Goal: Task Accomplishment & Management: Use online tool/utility

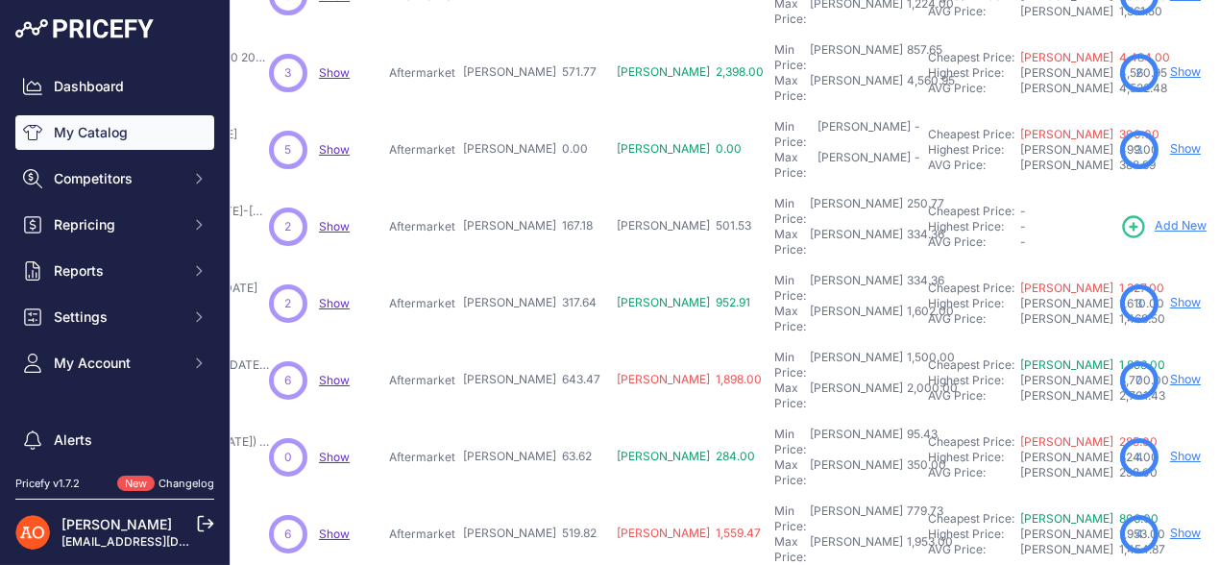
scroll to position [288, 354]
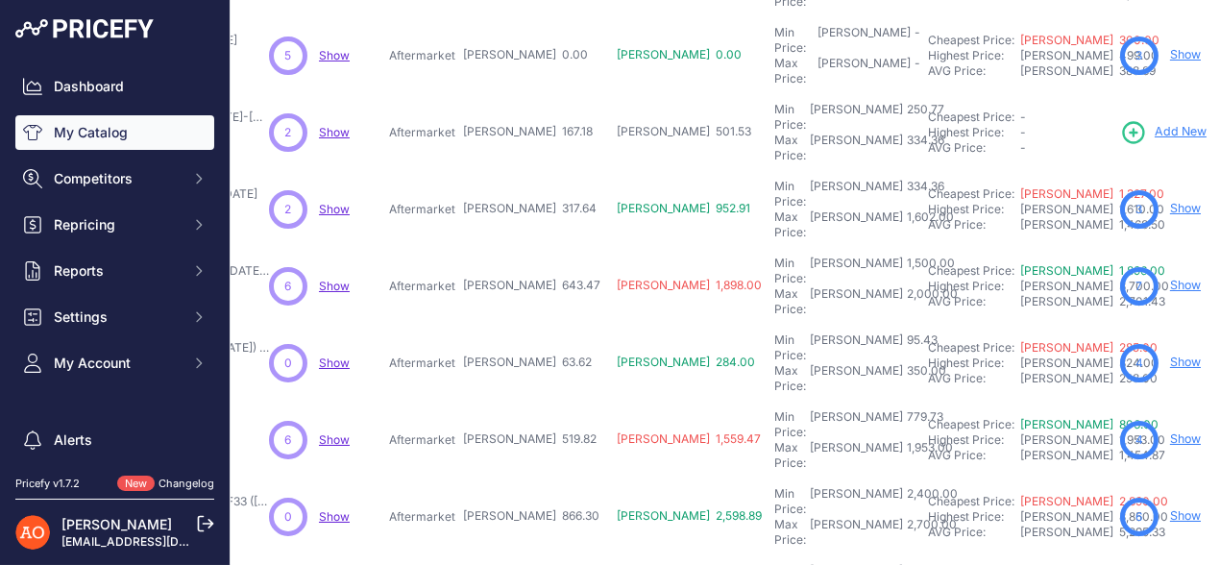
drag, startPoint x: 399, startPoint y: 137, endPoint x: 513, endPoint y: 130, distance: 114.6
click at [513, 171] on tr "Bara Spate M-Tech - BMW Seria 3 F30 [DATE]-[DATE]" at bounding box center [756, 209] width 1729 height 77
click at [397, 279] on p "Aftermarket" at bounding box center [422, 286] width 66 height 15
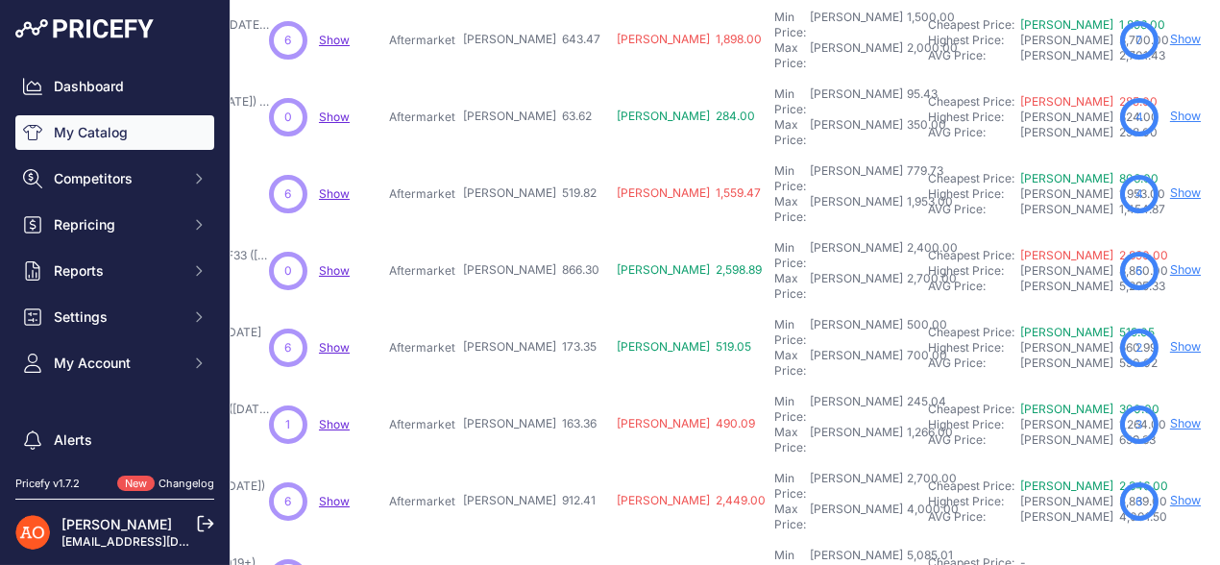
scroll to position [577, 354]
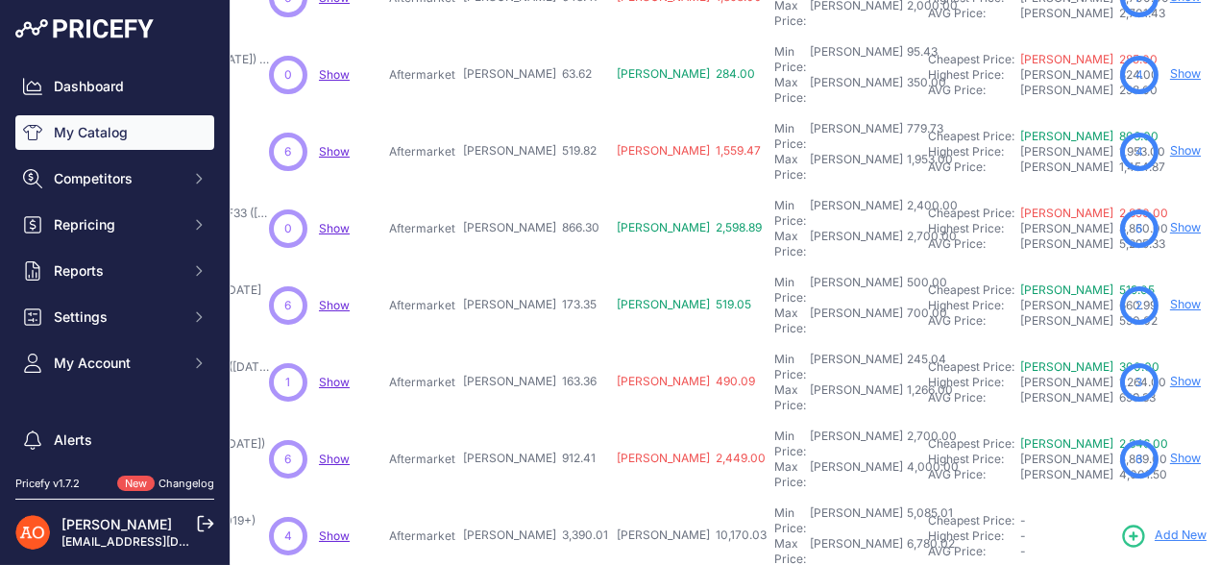
drag, startPoint x: 400, startPoint y: 154, endPoint x: 531, endPoint y: 152, distance: 131.6
click at [531, 267] on tr "Praguri M-Tech - BMW Seria 4 F32/F33 2015-2019 Show" at bounding box center [756, 305] width 1729 height 77
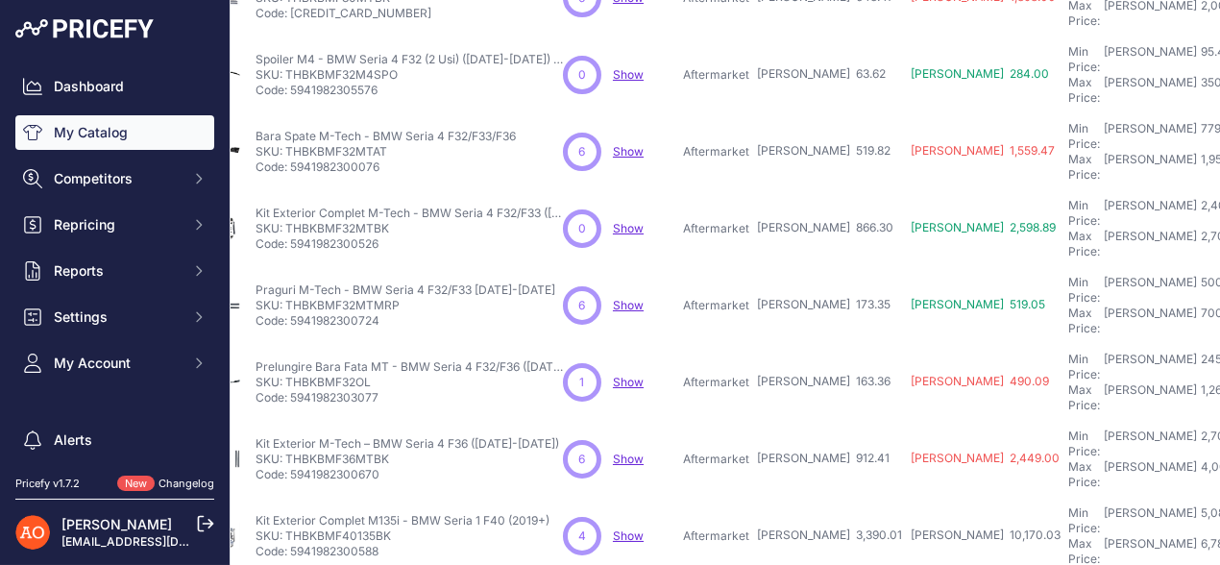
scroll to position [577, 0]
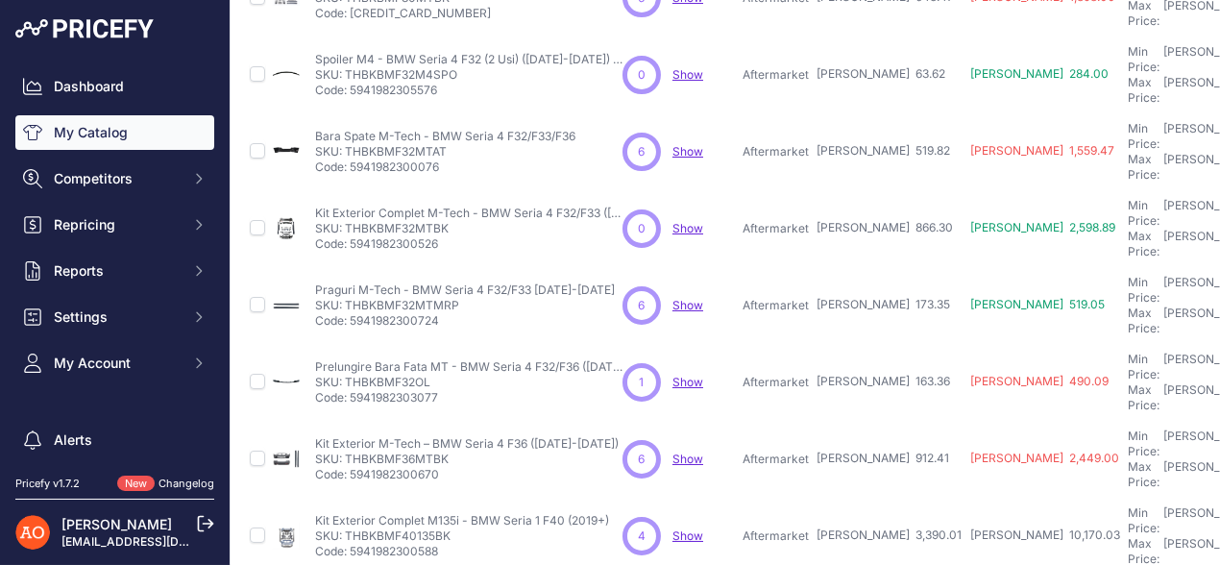
drag, startPoint x: 345, startPoint y: 158, endPoint x: 460, endPoint y: 158, distance: 115.3
click at [460, 298] on p "SKU: THBKBMF32MTMRP" at bounding box center [465, 305] width 300 height 15
copy p "THBKBMF32MTMRP"
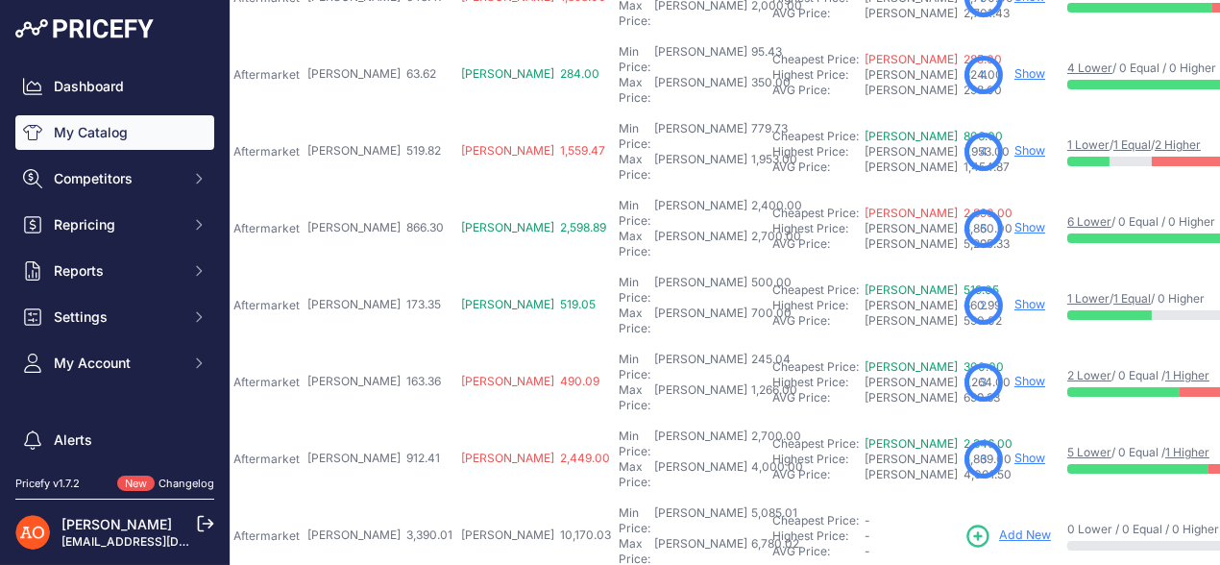
scroll to position [577, 435]
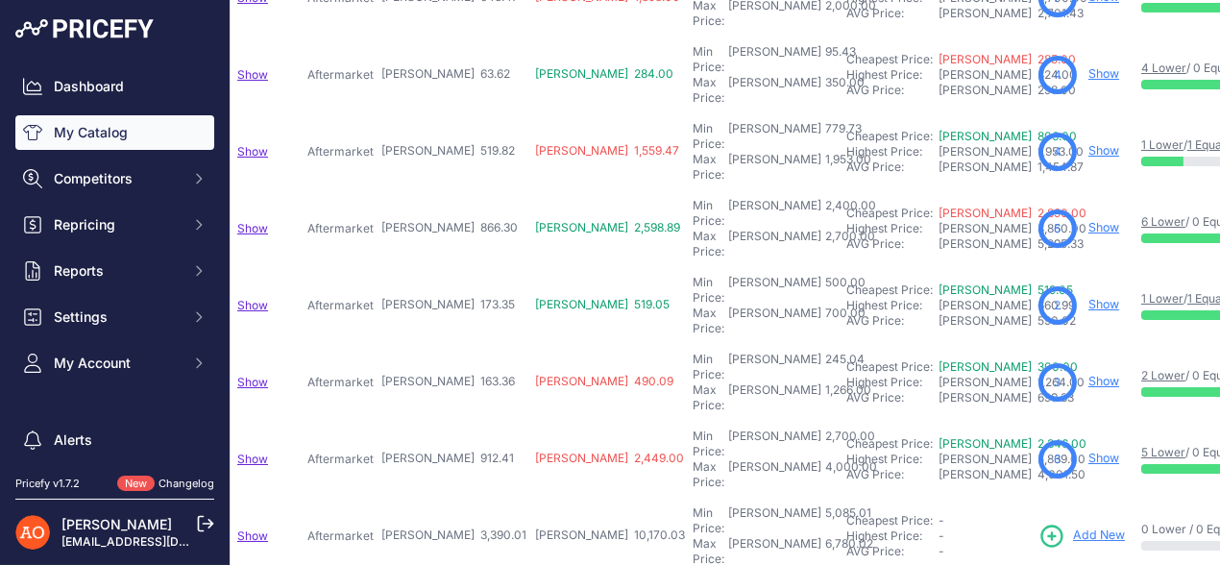
drag, startPoint x: 313, startPoint y: 339, endPoint x: 446, endPoint y: 338, distance: 132.6
click at [446, 498] on tr "Kit Exterior Complet M135i - BMW Seria 1 F40 (2019+) Show" at bounding box center [675, 536] width 1729 height 77
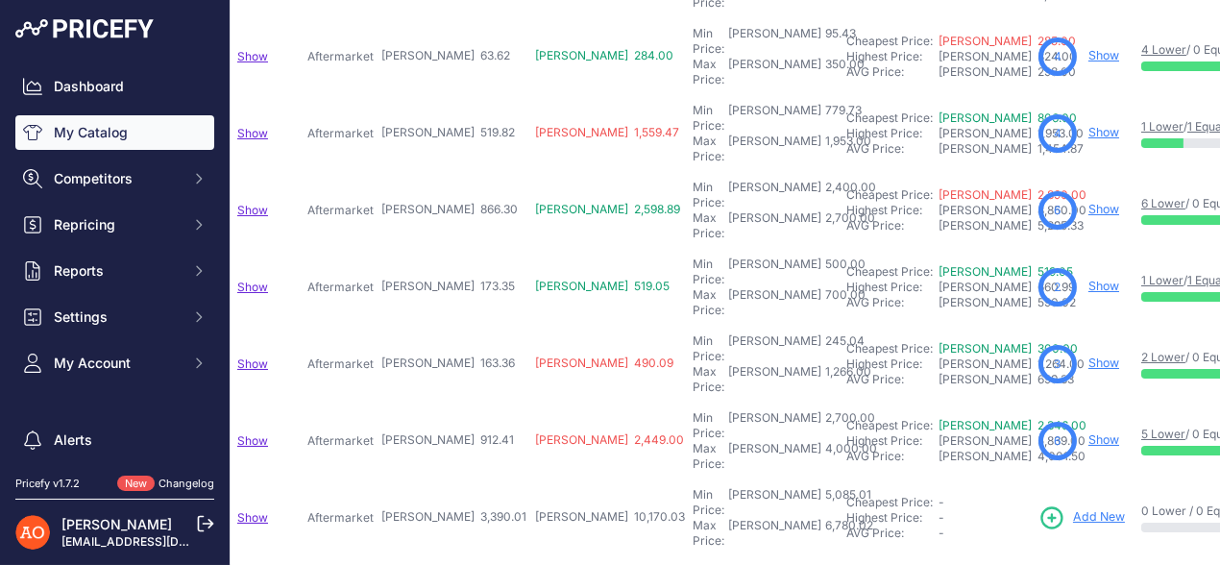
scroll to position [601, 435]
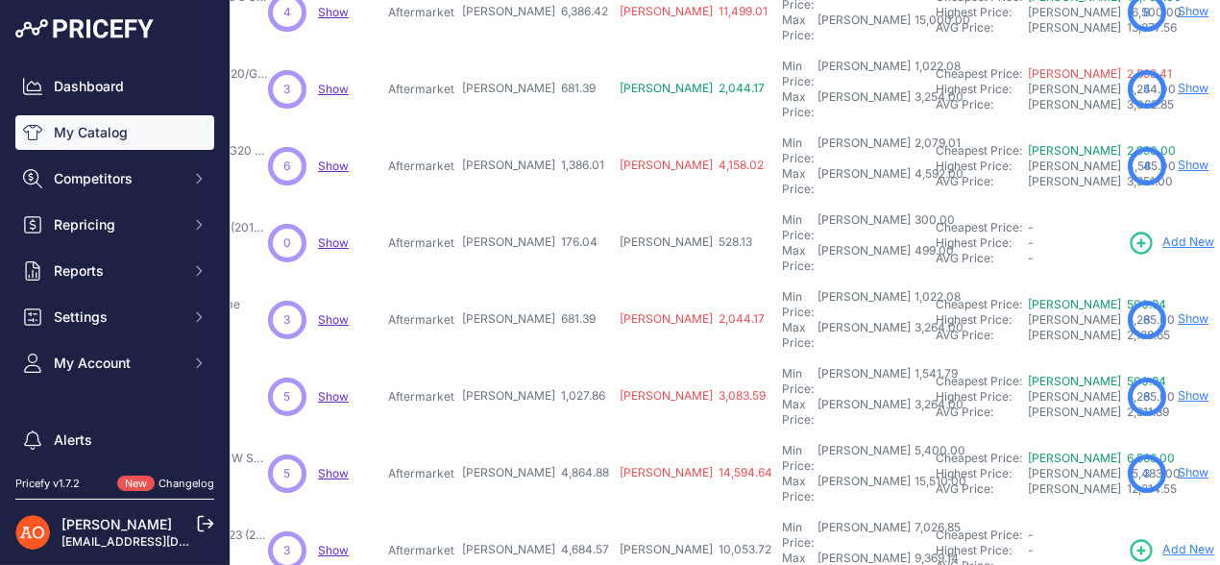
scroll to position [504, 355]
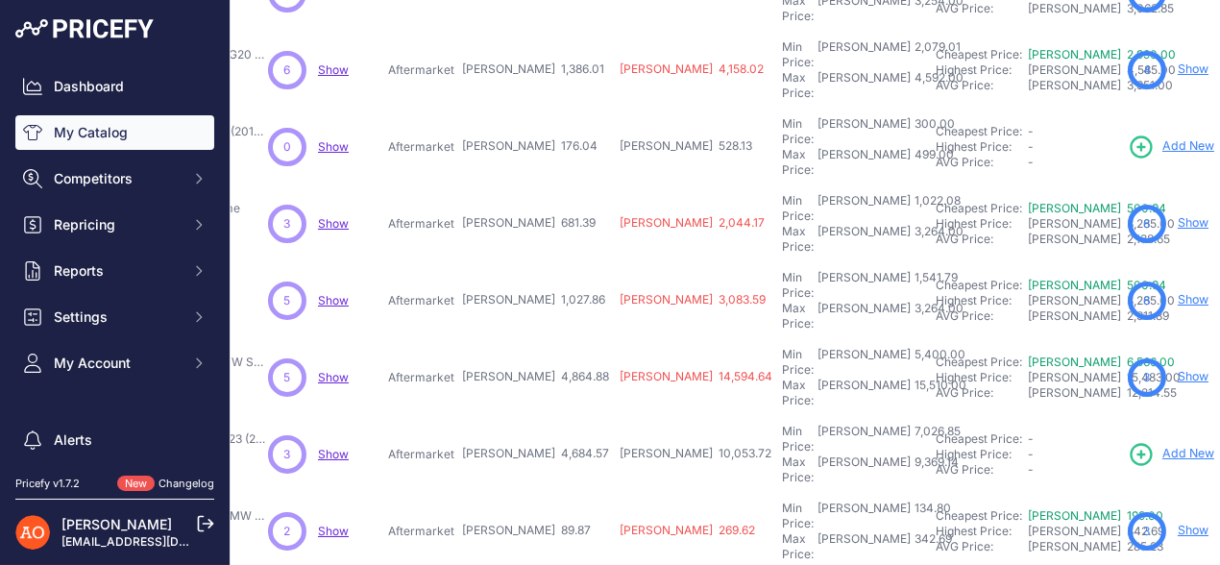
drag, startPoint x: 392, startPoint y: 237, endPoint x: 514, endPoint y: 229, distance: 122.3
click at [514, 339] on tr "Kit Exterior M4 Complet cu Ornamente Toba - BMW Seria 4 G22/G23" at bounding box center [759, 377] width 1737 height 77
drag, startPoint x: 418, startPoint y: 296, endPoint x: 534, endPoint y: 291, distance: 116.4
click at [534, 416] on tr "Kit Exterior Aspect M4 G82 - BMW Seria 4 G22/G23 (2020+)" at bounding box center [759, 454] width 1737 height 77
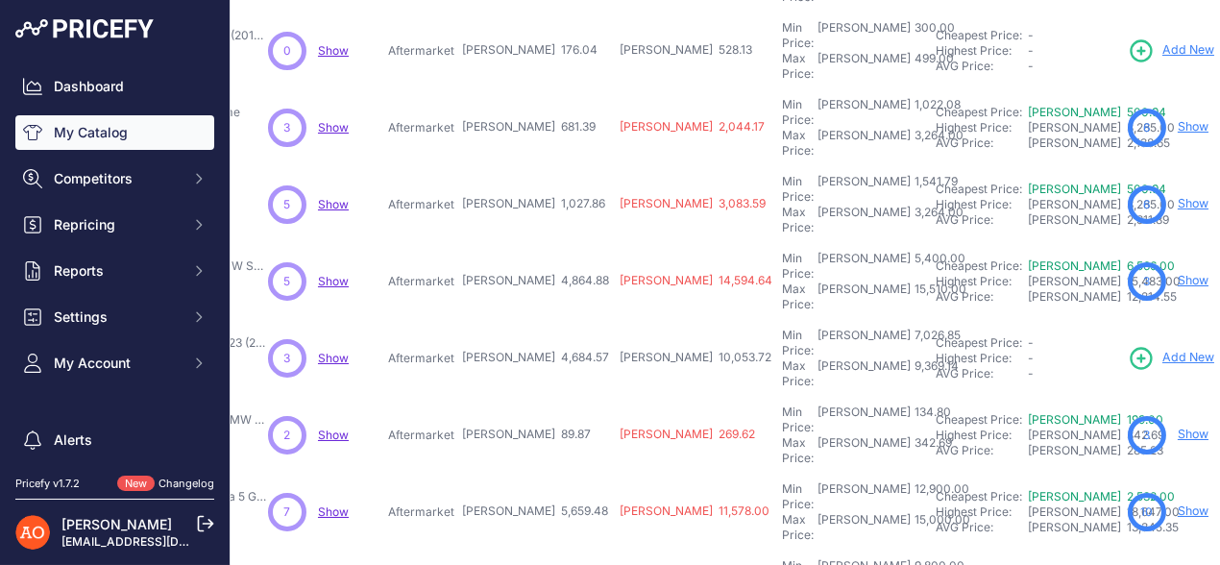
drag, startPoint x: 430, startPoint y: 438, endPoint x: 533, endPoint y: 432, distance: 103.0
drag, startPoint x: 387, startPoint y: 443, endPoint x: 531, endPoint y: 437, distance: 144.2
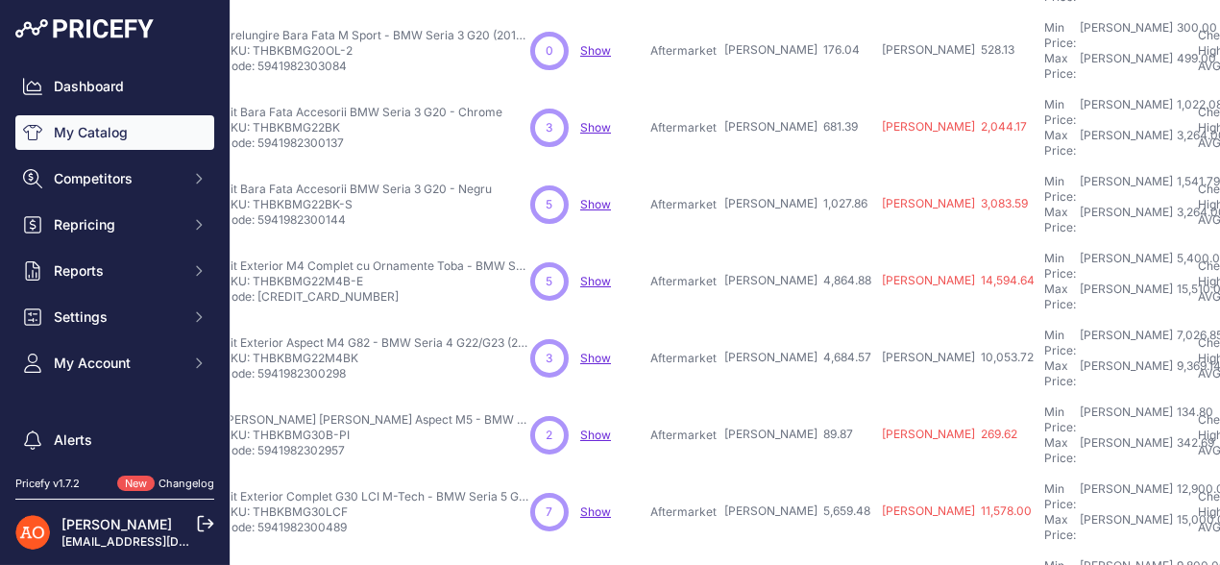
scroll to position [601, 0]
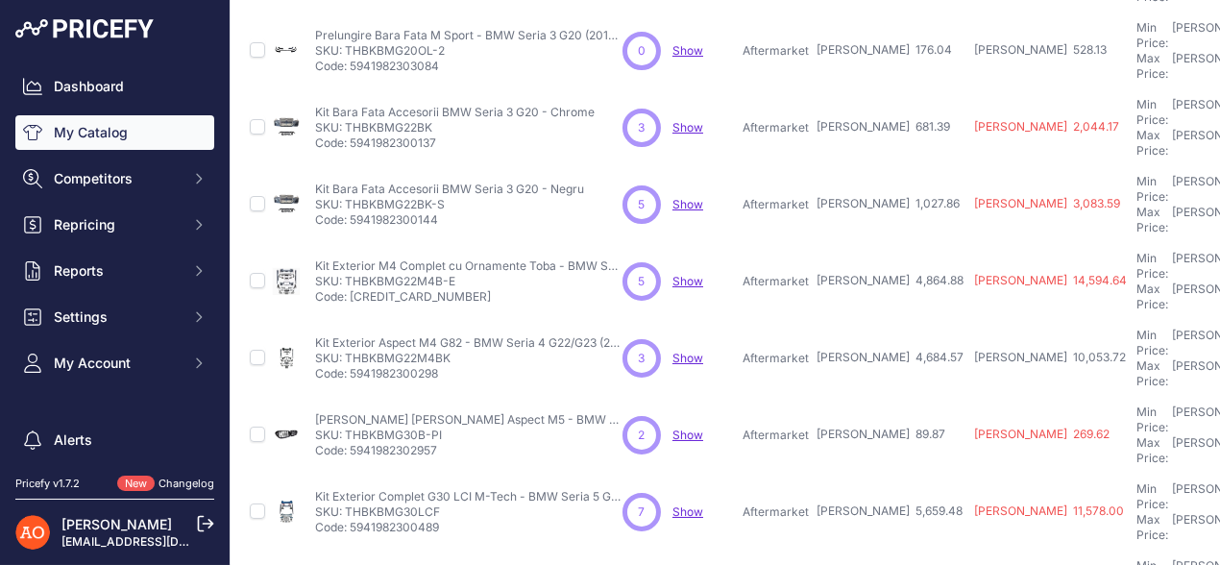
drag, startPoint x: 343, startPoint y: 444, endPoint x: 436, endPoint y: 438, distance: 93.4
copy p "THBKBMG30LP"
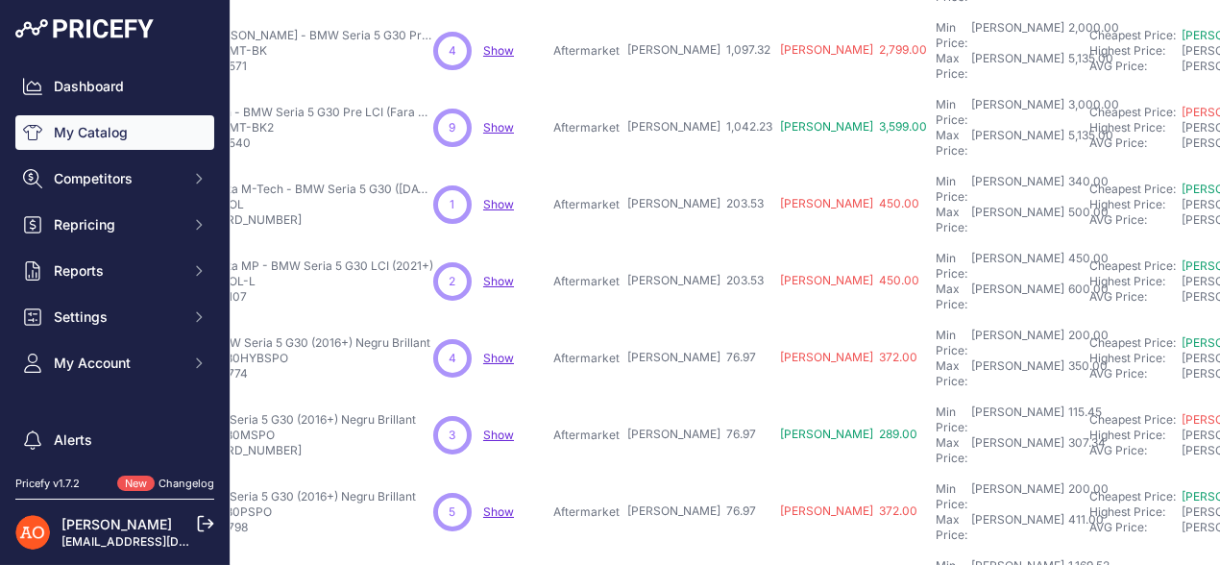
scroll to position [601, 209]
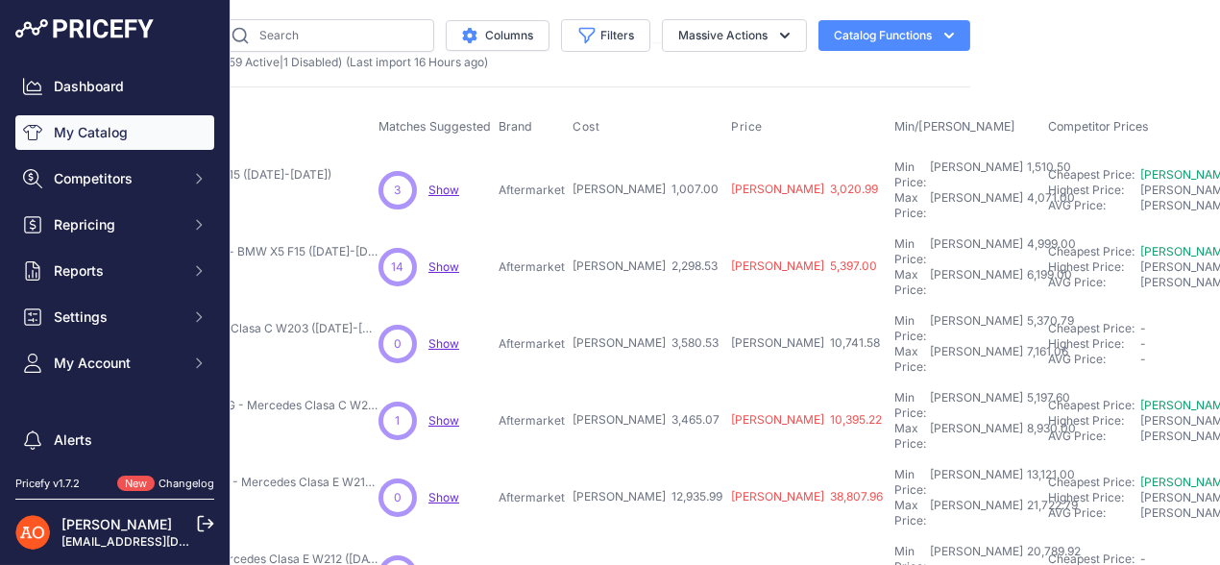
scroll to position [0, 307]
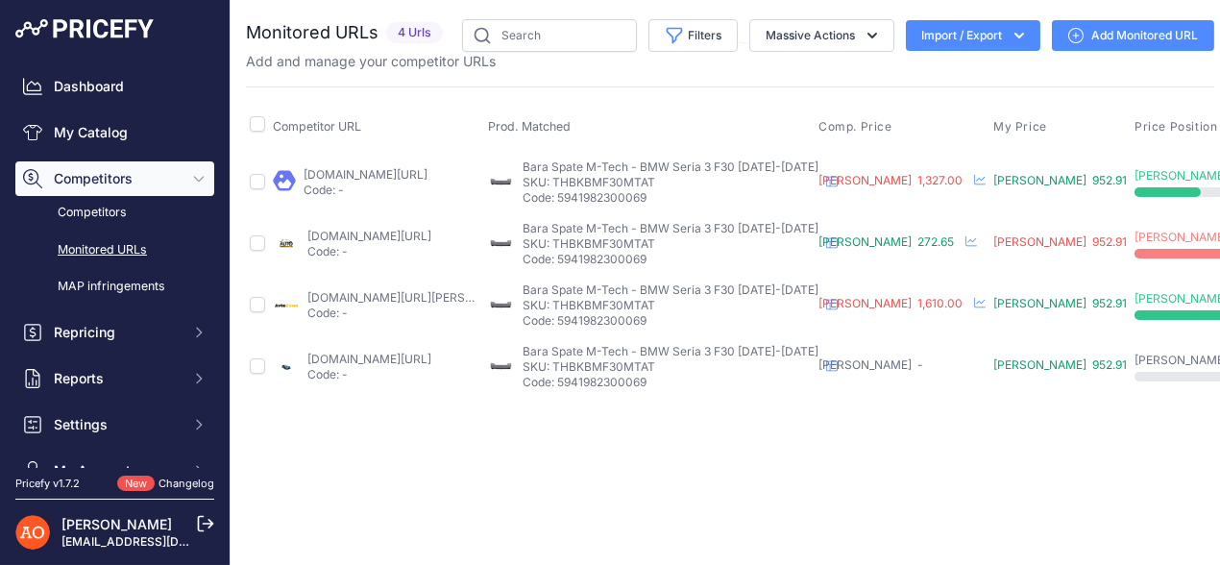
scroll to position [0, 266]
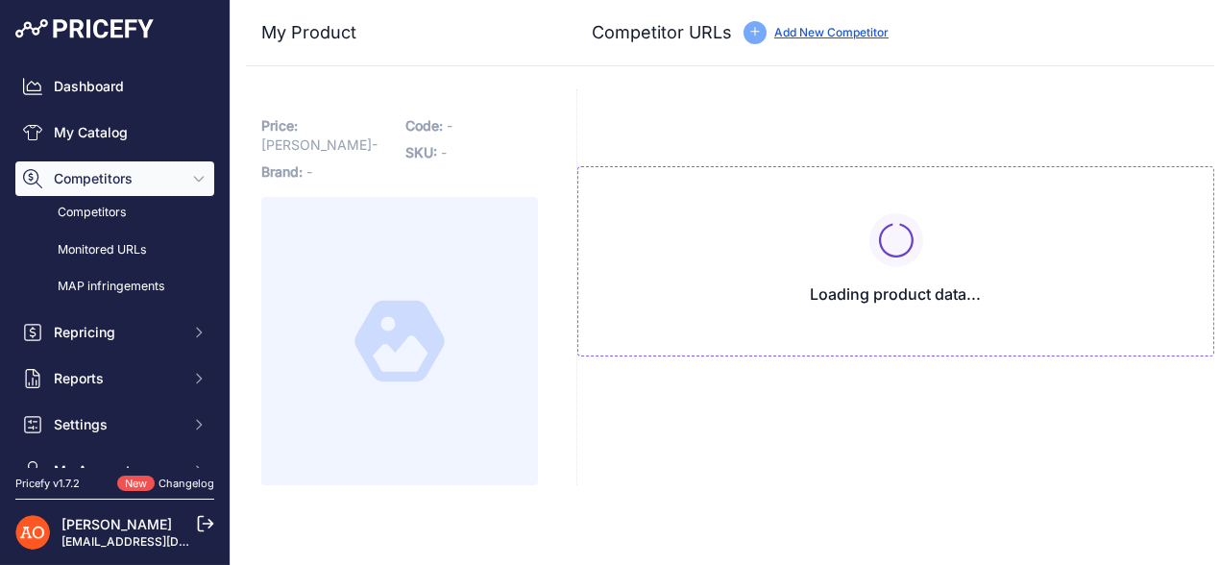
type input "[DOMAIN_NAME][URL]"
type input "[DOMAIN_NAME][URL][PERSON_NAME]"
type input "[DOMAIN_NAME][URL]"
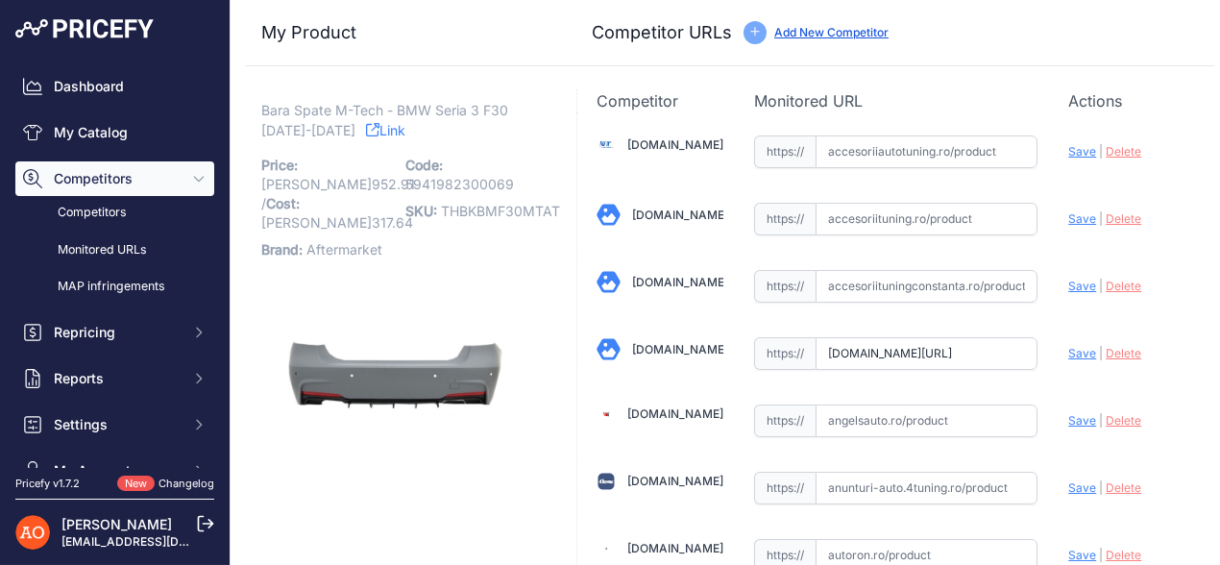
click at [1074, 353] on span "Save" at bounding box center [1082, 353] width 28 height 14
type input "[URL][DOMAIN_NAME]"
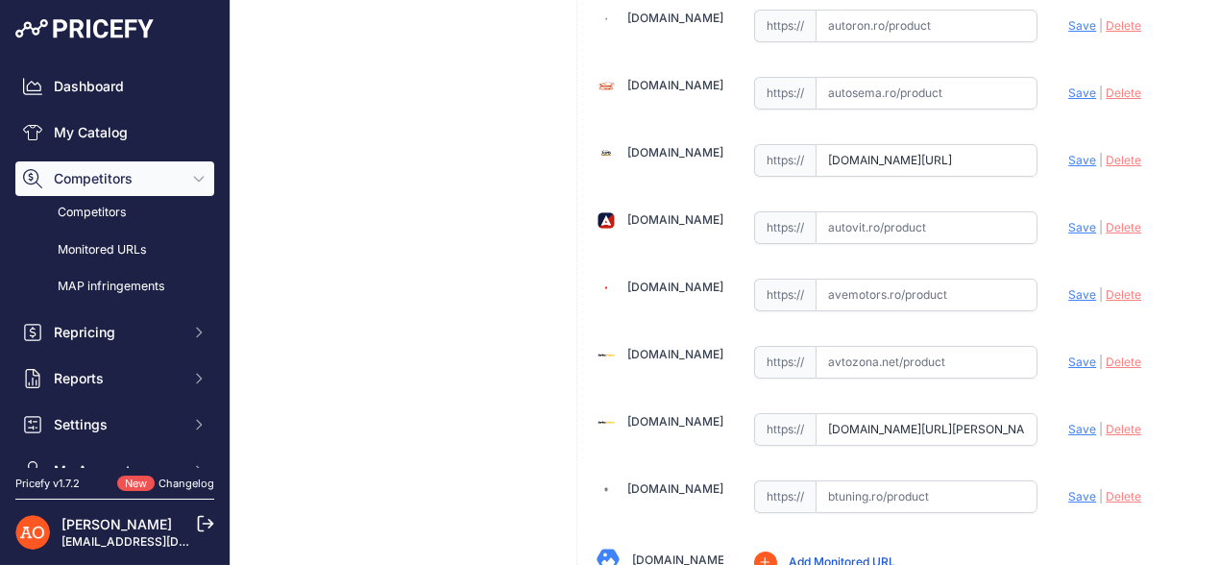
scroll to position [479, 0]
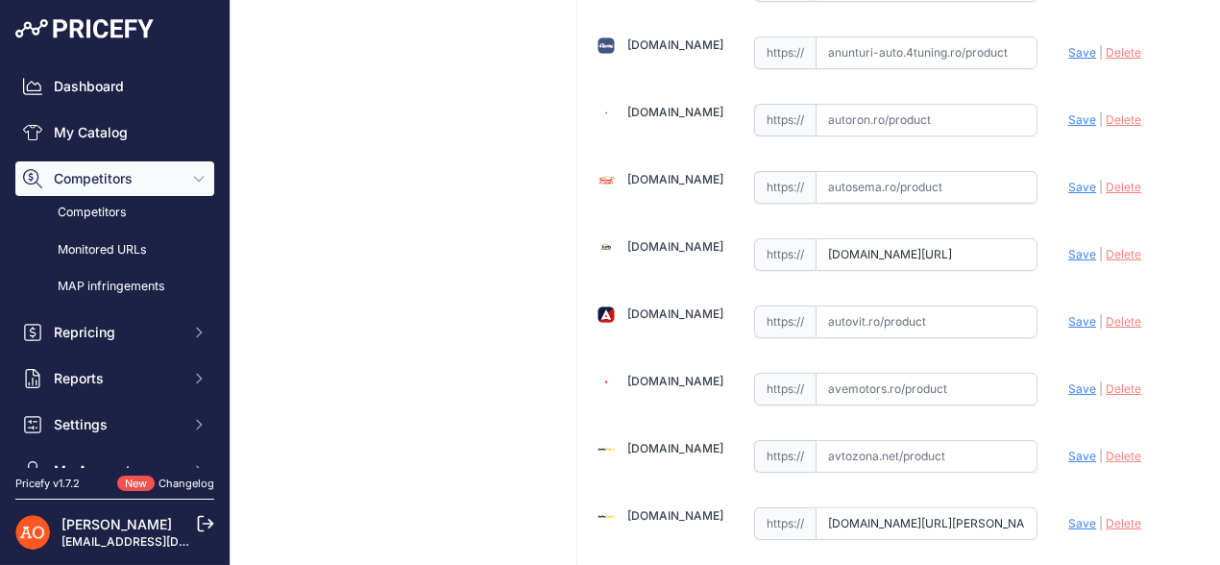
click at [1068, 249] on span "Save" at bounding box center [1082, 254] width 28 height 14
type input "[URL][DOMAIN_NAME]"
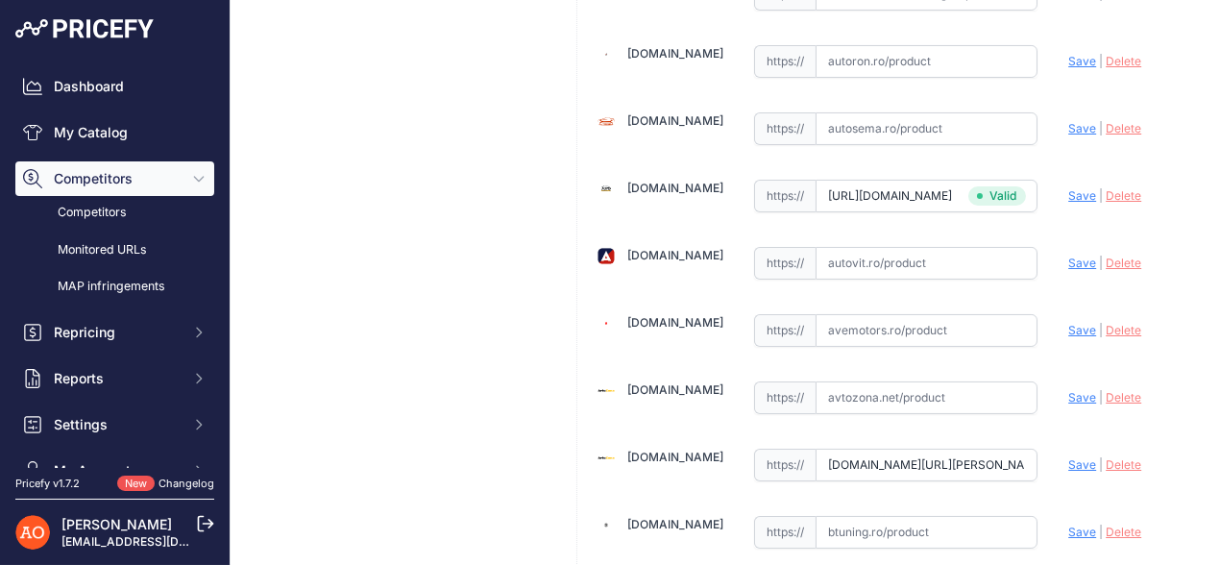
scroll to position [769, 0]
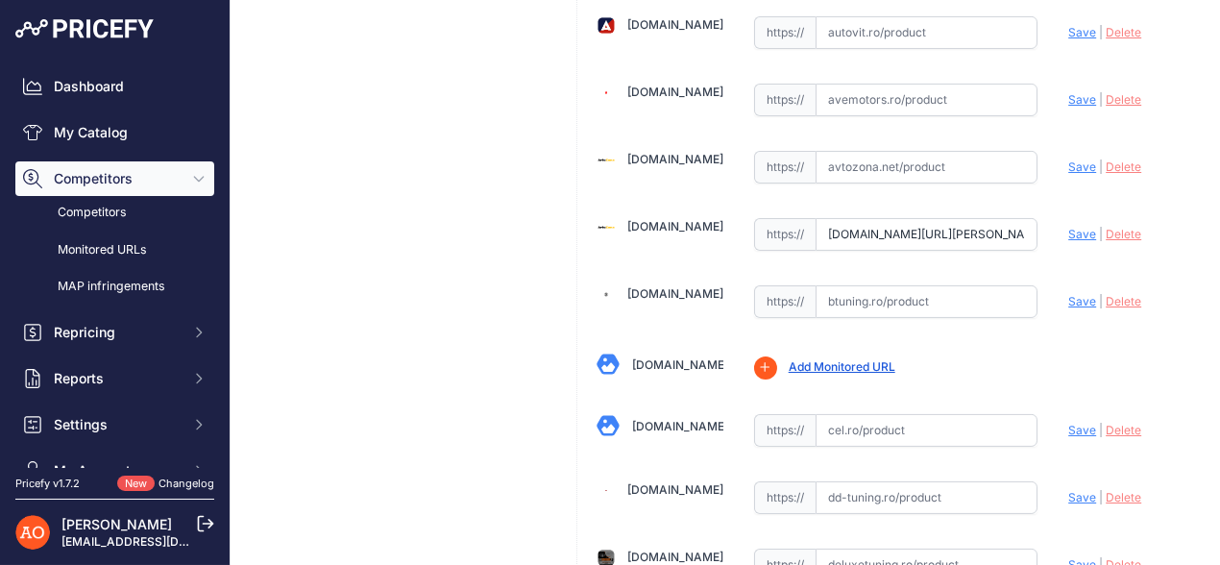
click at [1072, 227] on span "Save" at bounding box center [1082, 234] width 28 height 14
type input "[URL][DOMAIN_NAME][PERSON_NAME]"
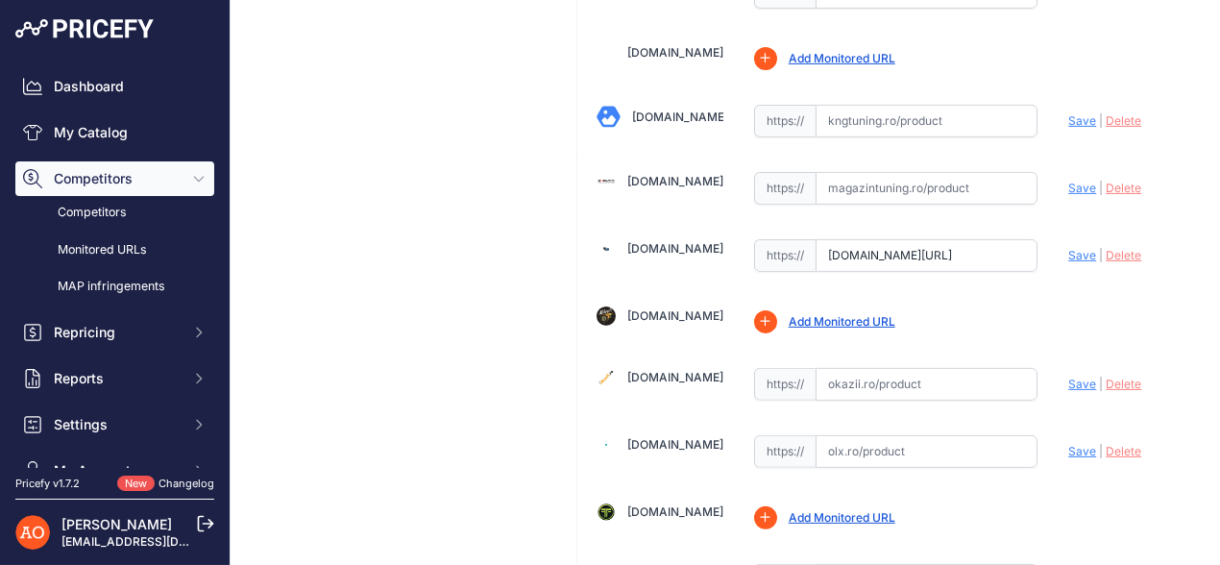
scroll to position [1589, 0]
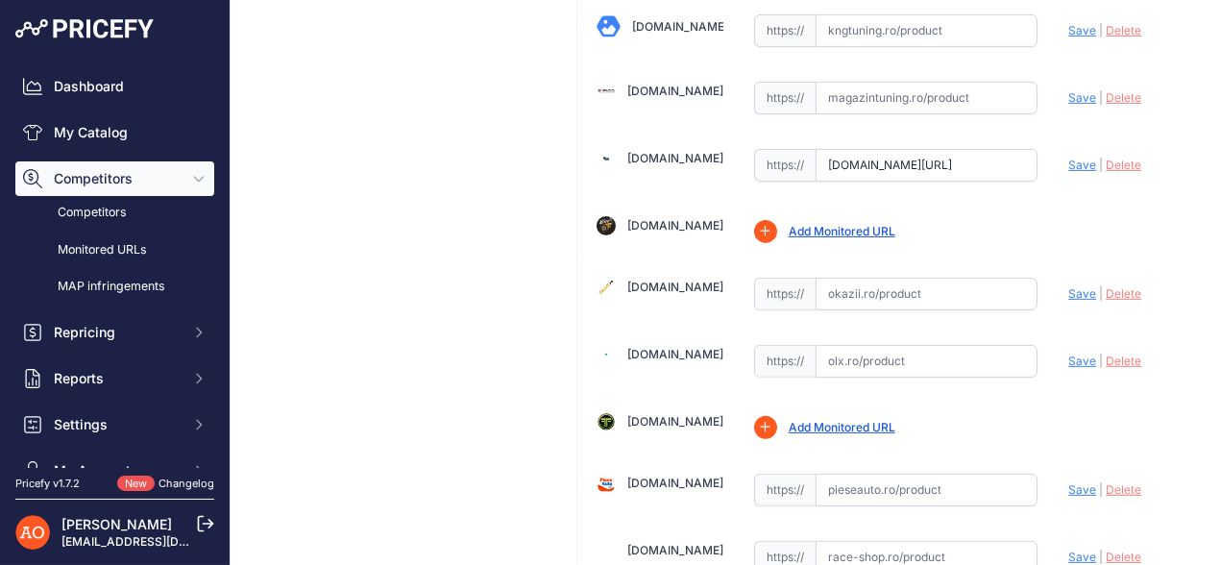
click at [1068, 158] on span "Save" at bounding box center [1082, 165] width 28 height 14
type input "[URL][DOMAIN_NAME]"
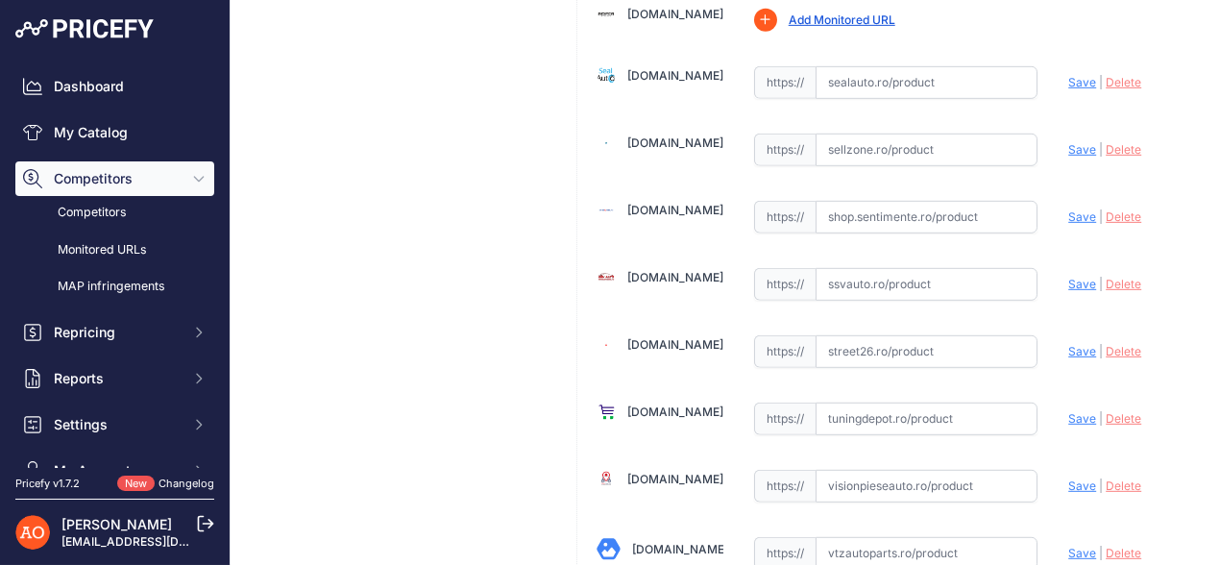
scroll to position [2186, 0]
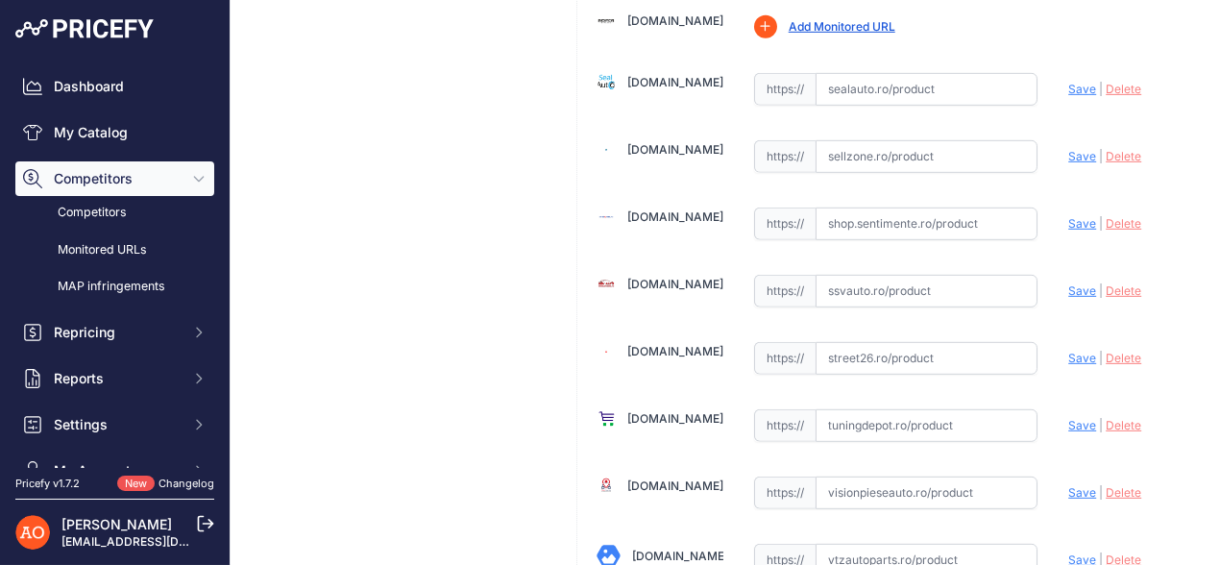
click at [644, 75] on link "Sealauto.ro" at bounding box center [675, 82] width 96 height 14
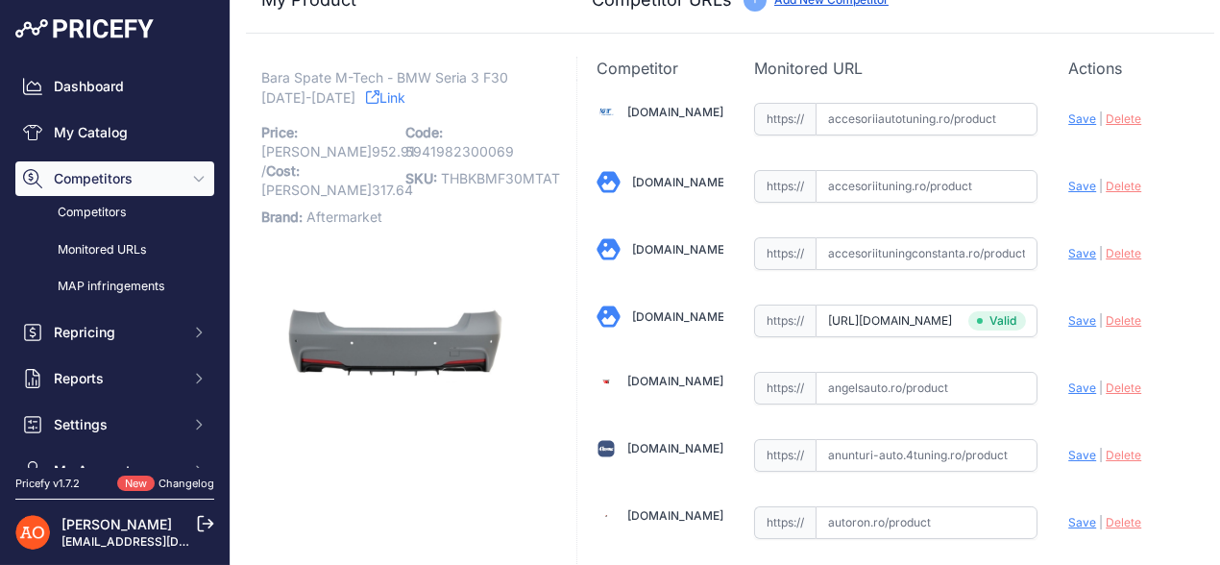
scroll to position [0, 0]
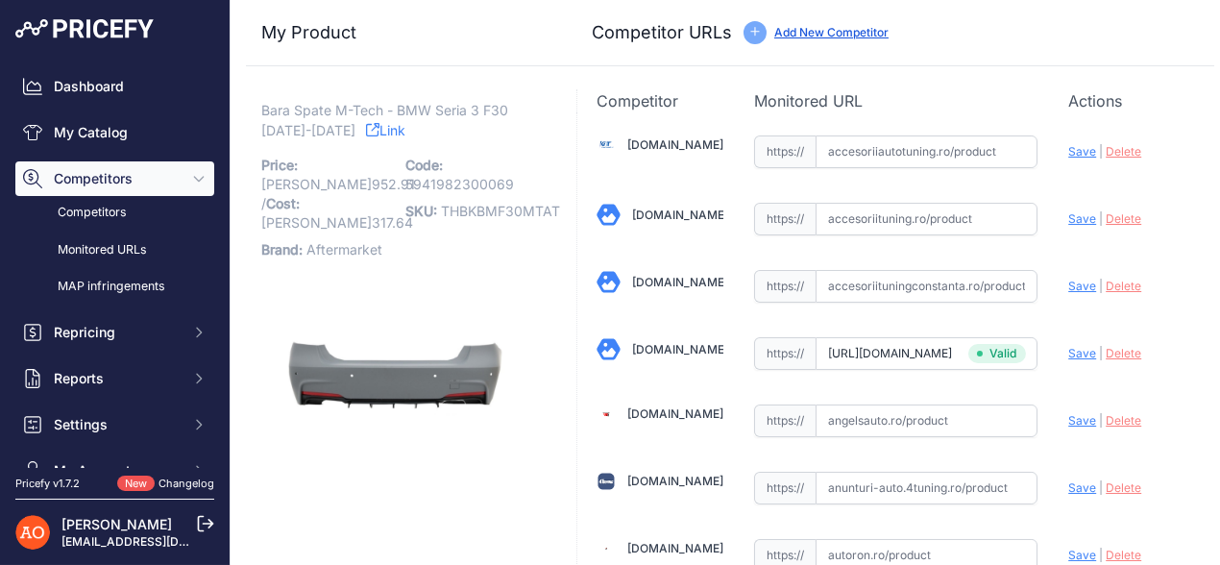
click at [371, 128] on link "Link" at bounding box center [385, 130] width 39 height 24
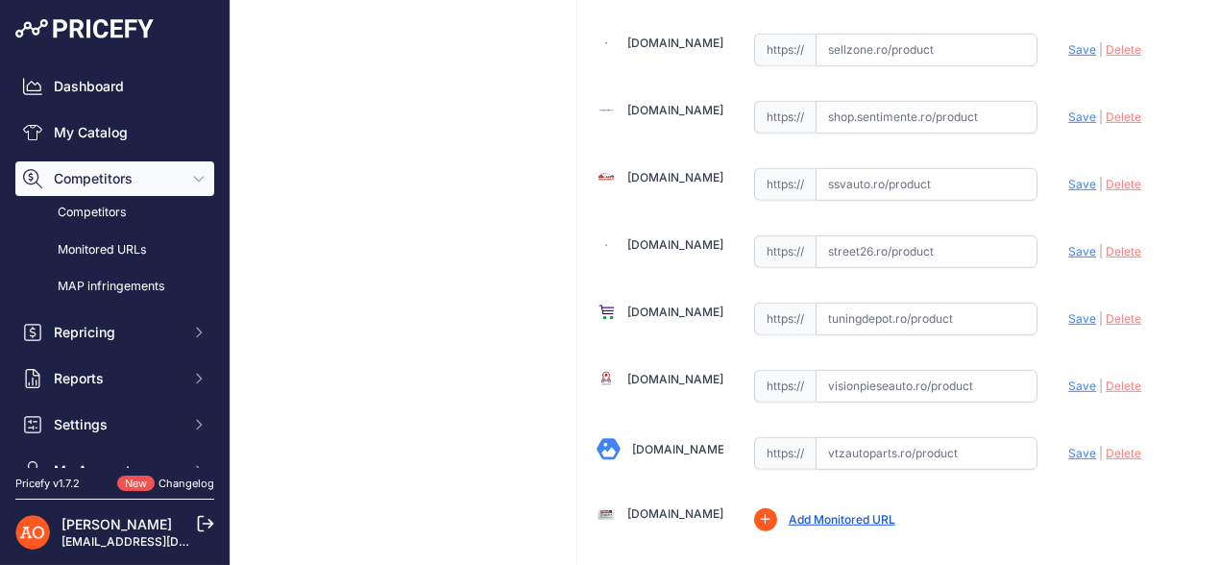
scroll to position [2378, 0]
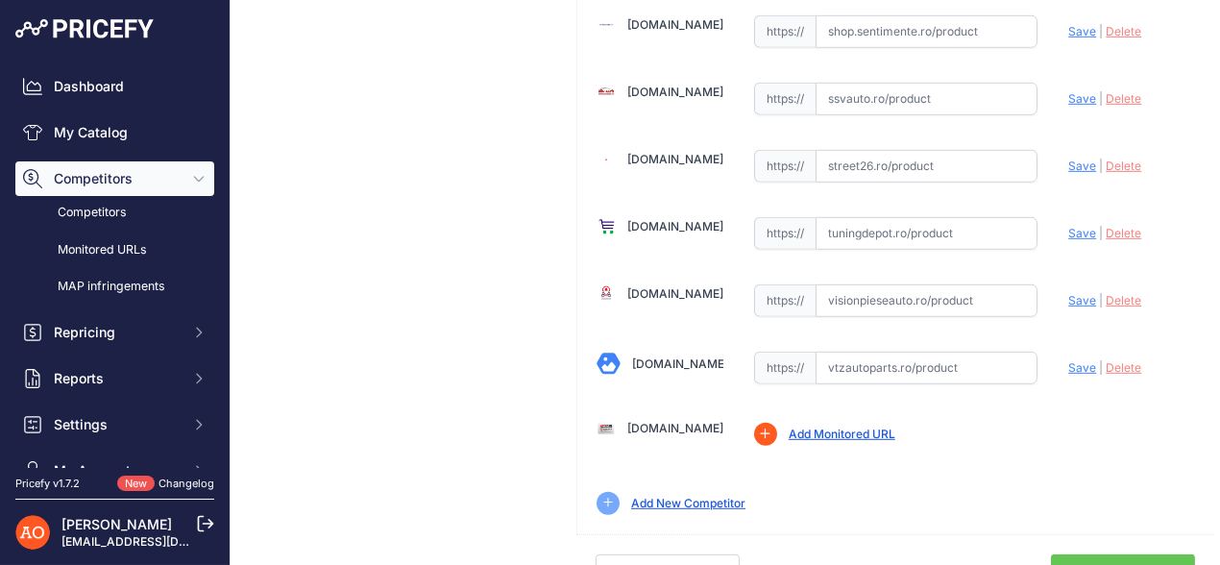
click at [1077, 554] on link "Done" at bounding box center [1123, 572] width 144 height 37
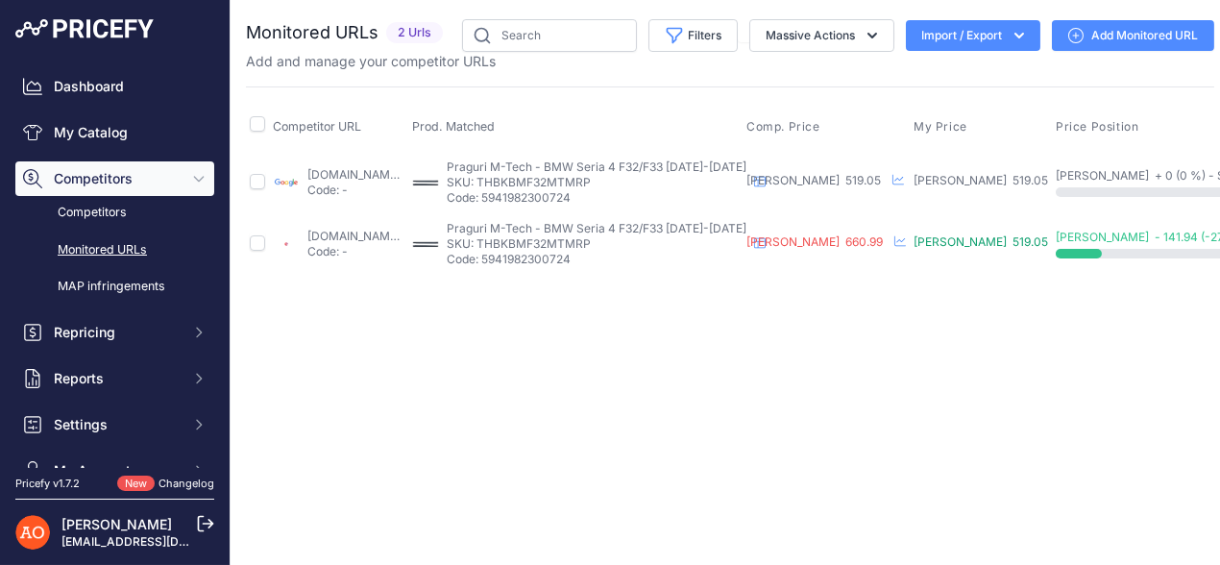
scroll to position [0, 155]
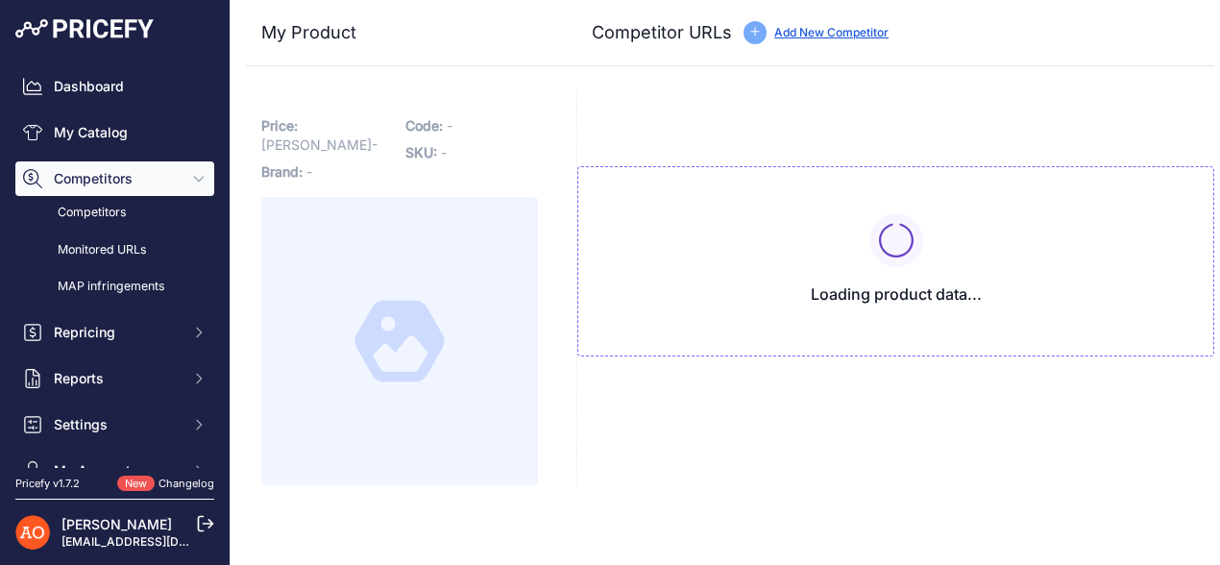
type input "[DOMAIN_NAME][URL]"
type input "www.pieseauto.ro/praguri/bmw/seria-3-f30/praguri-m-tech-bmw-seria-4-f32-f33-201…"
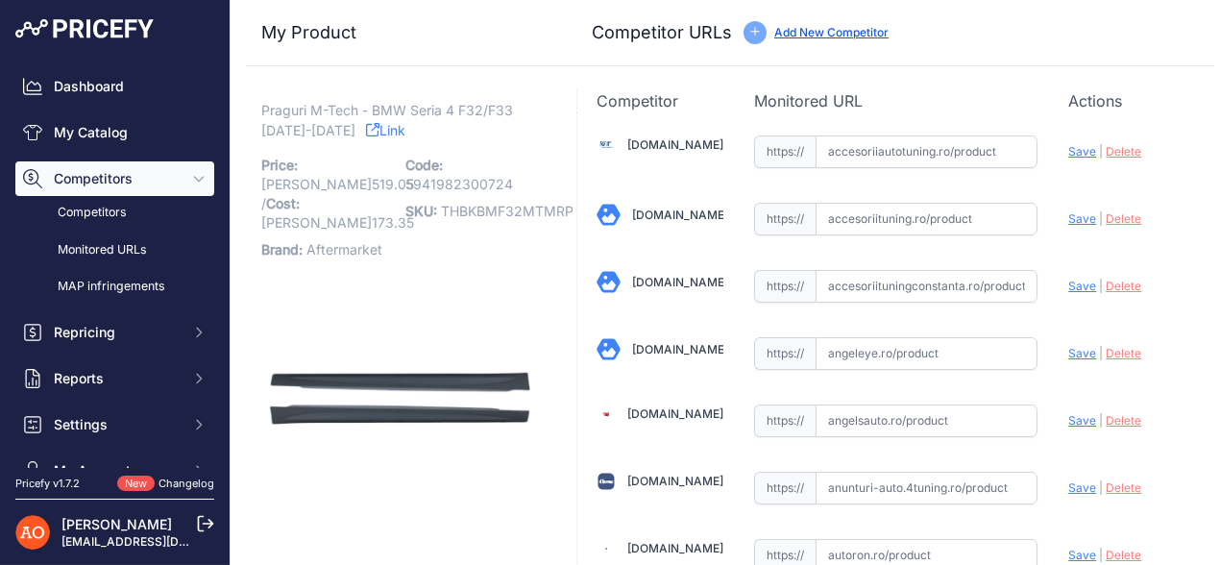
click at [366, 125] on icon at bounding box center [372, 129] width 13 height 13
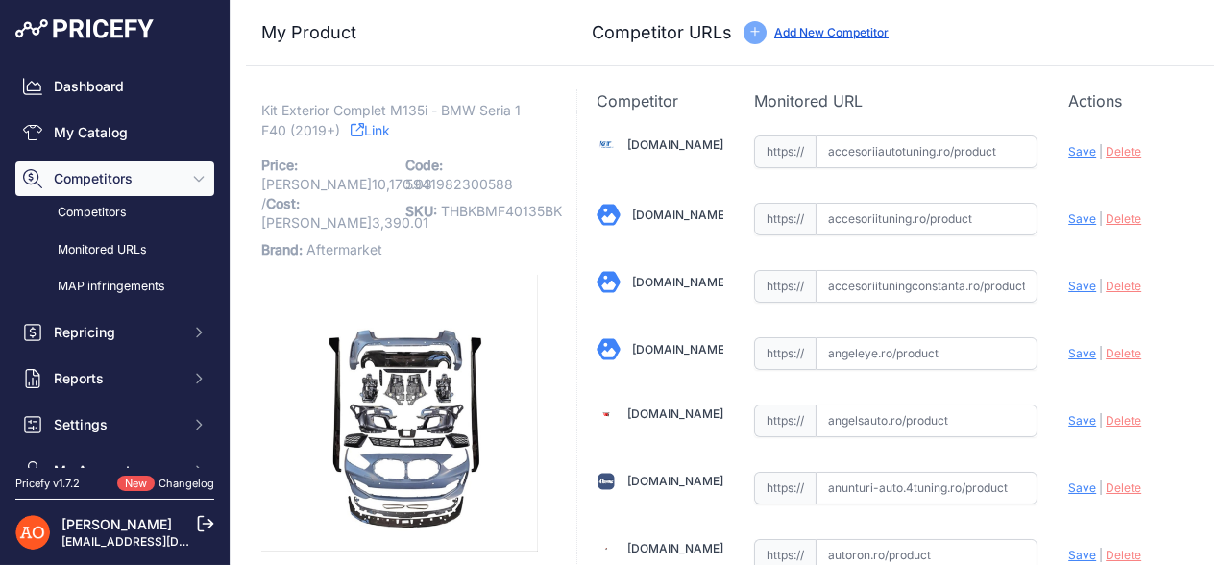
click at [359, 130] on icon at bounding box center [357, 129] width 13 height 13
click at [690, 140] on link "[DOMAIN_NAME]" at bounding box center [675, 144] width 96 height 14
click at [661, 285] on link "Accesoriituningconstanta.ro" at bounding box center [680, 282] width 96 height 14
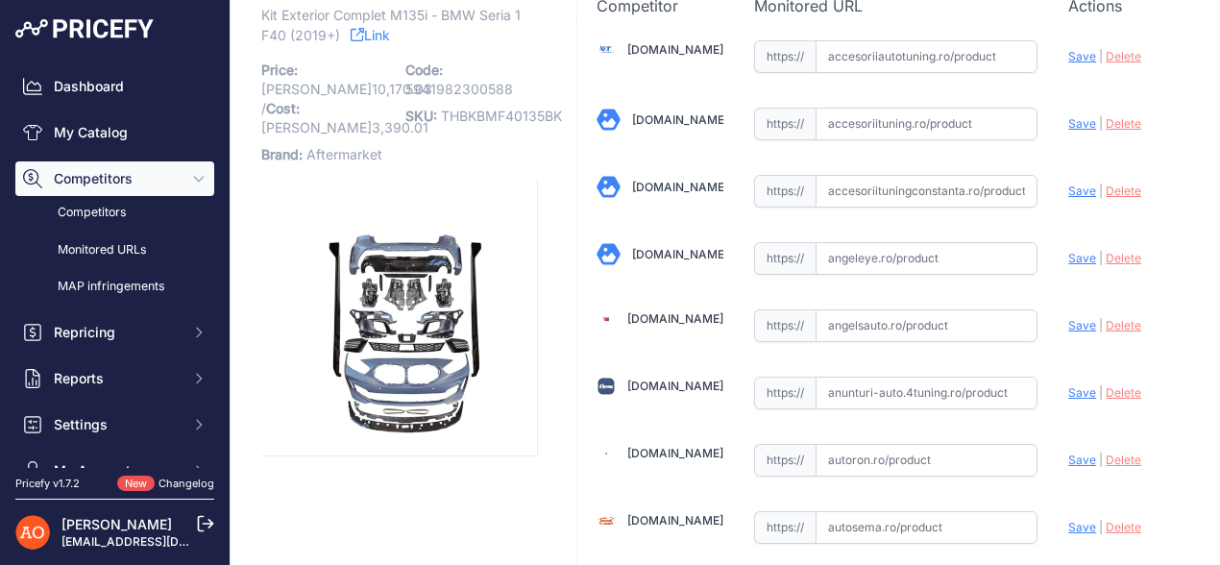
click at [661, 247] on link "Angeleye.ro" at bounding box center [680, 254] width 96 height 14
click at [648, 256] on link "Angeleye.ro" at bounding box center [680, 254] width 96 height 14
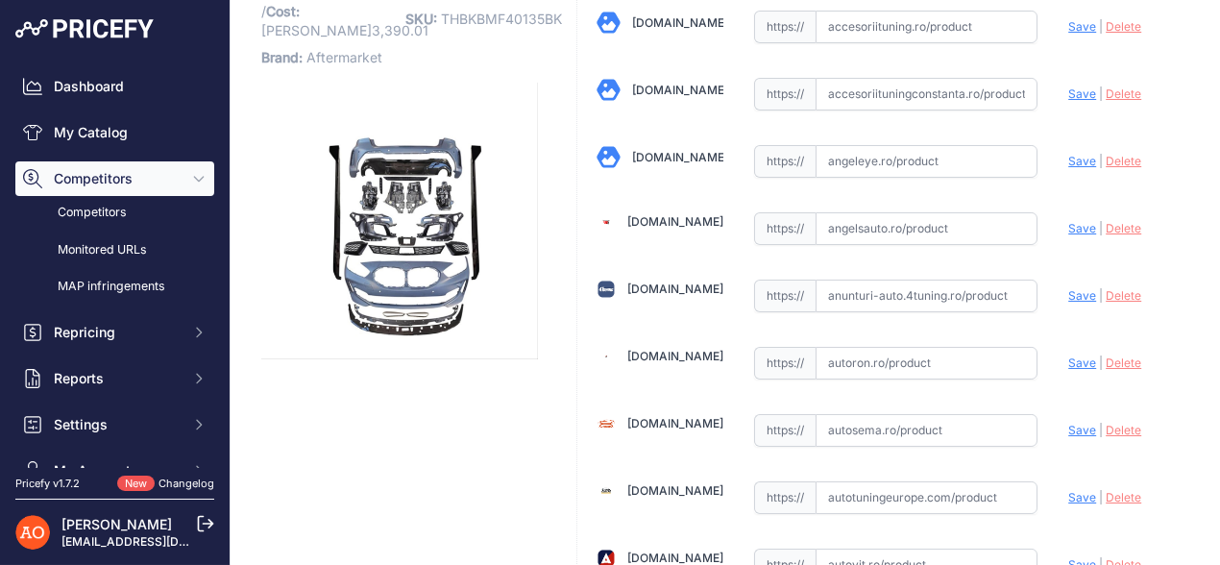
click at [661, 224] on link "Angelsauto.ro" at bounding box center [675, 221] width 96 height 14
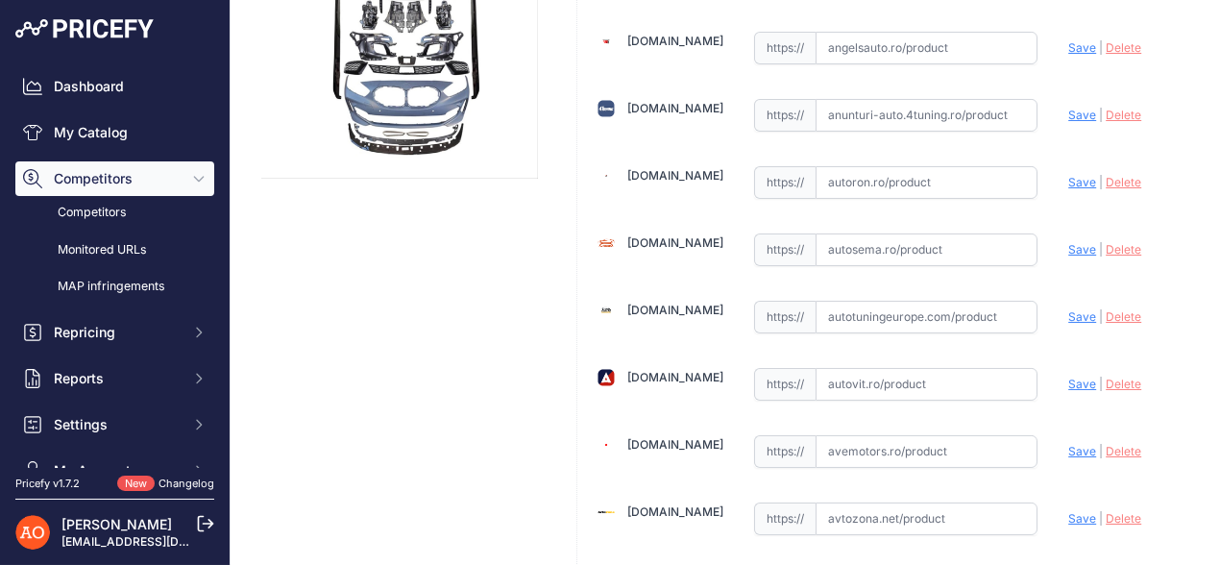
scroll to position [384, 0]
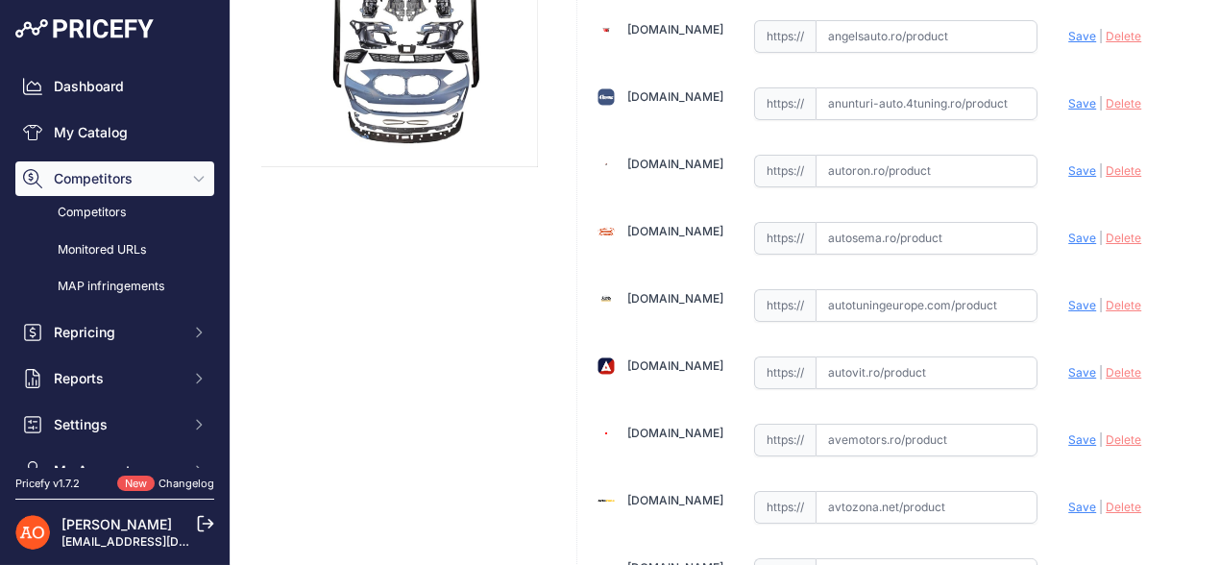
click at [679, 292] on link "Autotuningeurope.com" at bounding box center [675, 298] width 96 height 14
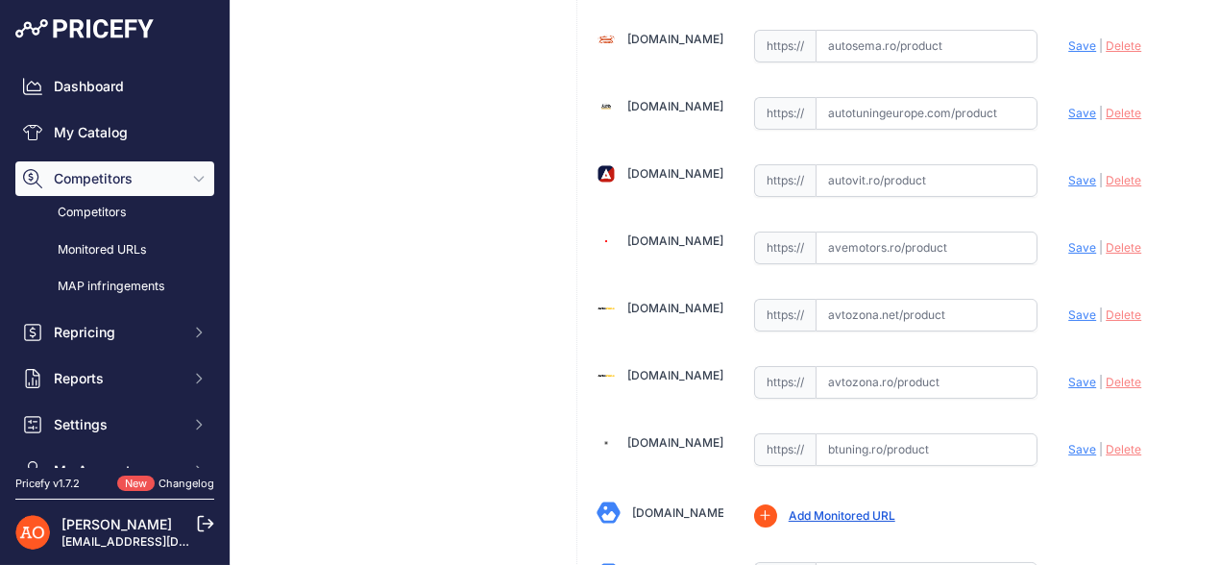
scroll to position [673, 0]
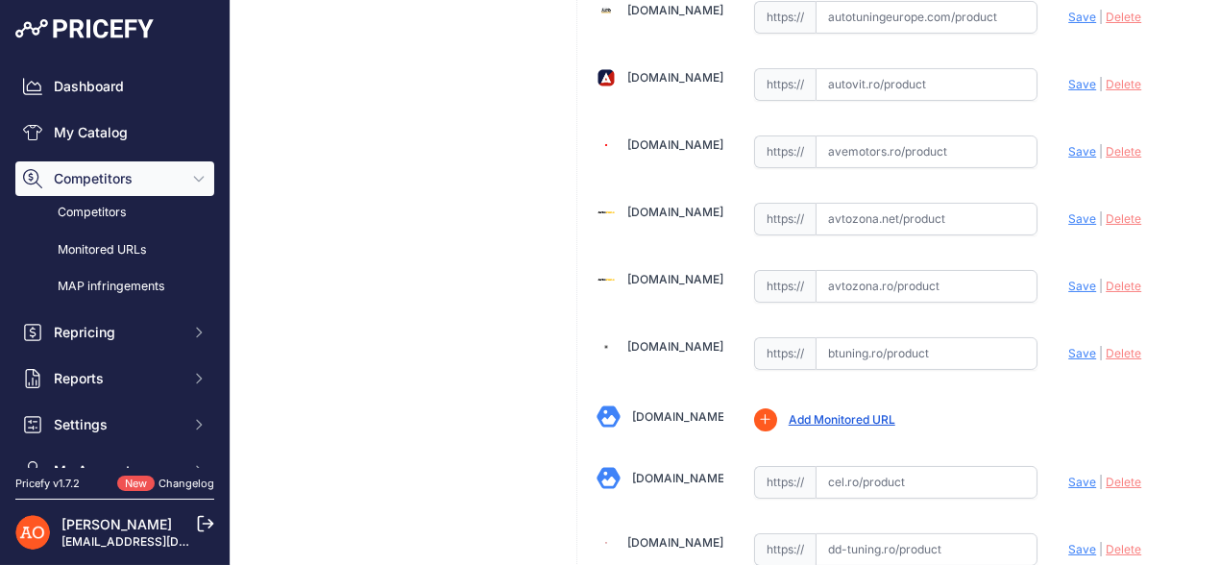
click at [678, 272] on link "Avtozona.ro" at bounding box center [675, 279] width 96 height 14
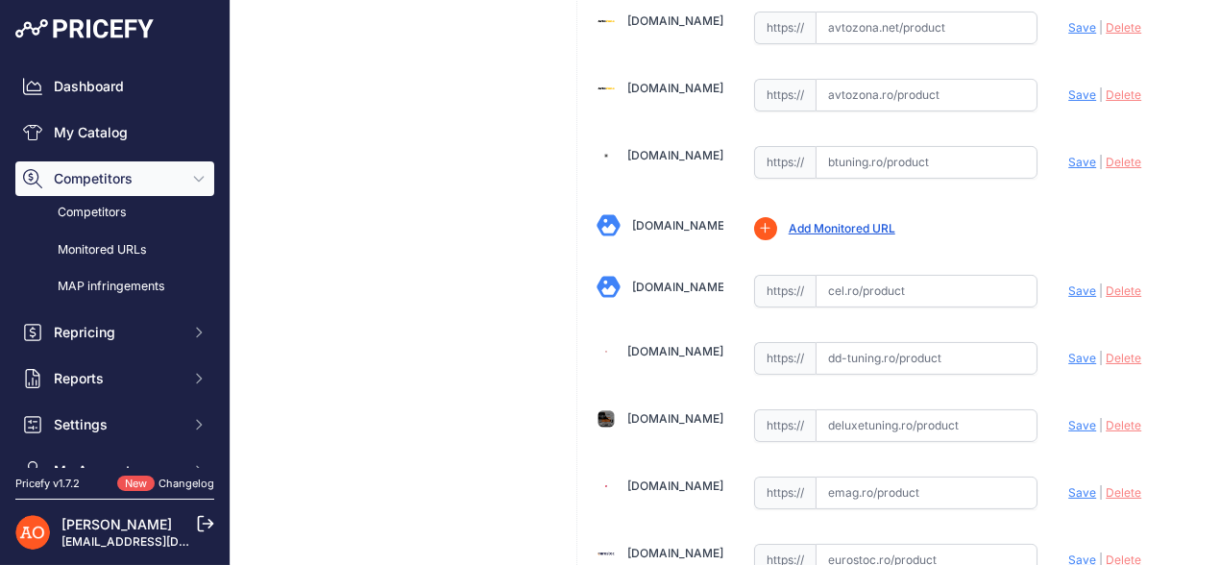
scroll to position [1057, 0]
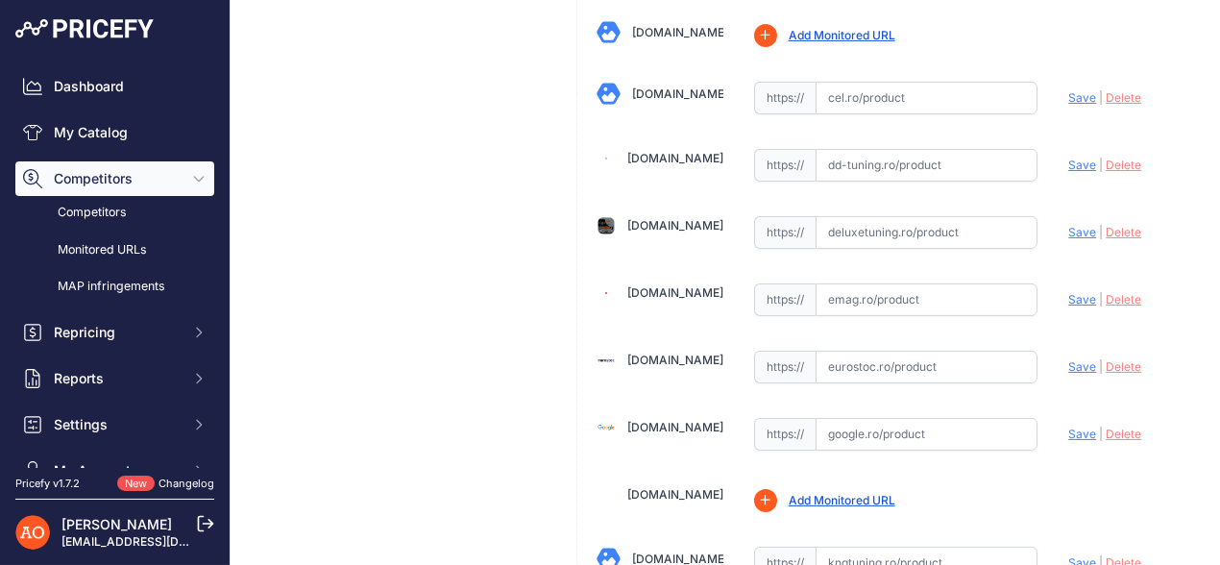
click at [667, 218] on link "Deluxetuning.ro" at bounding box center [675, 225] width 96 height 14
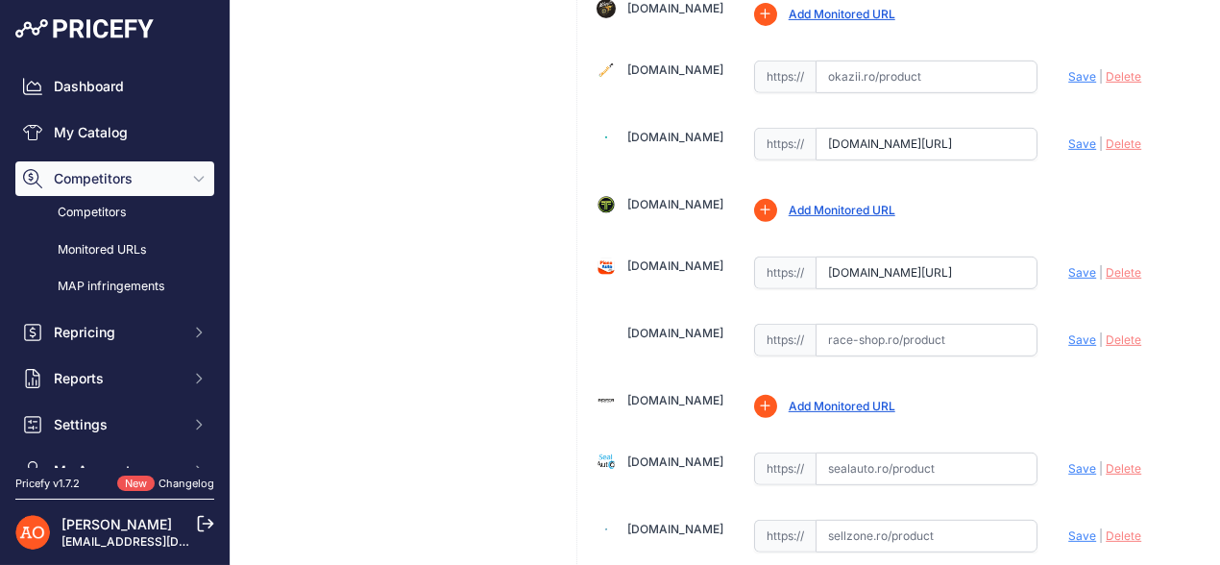
scroll to position [1826, 0]
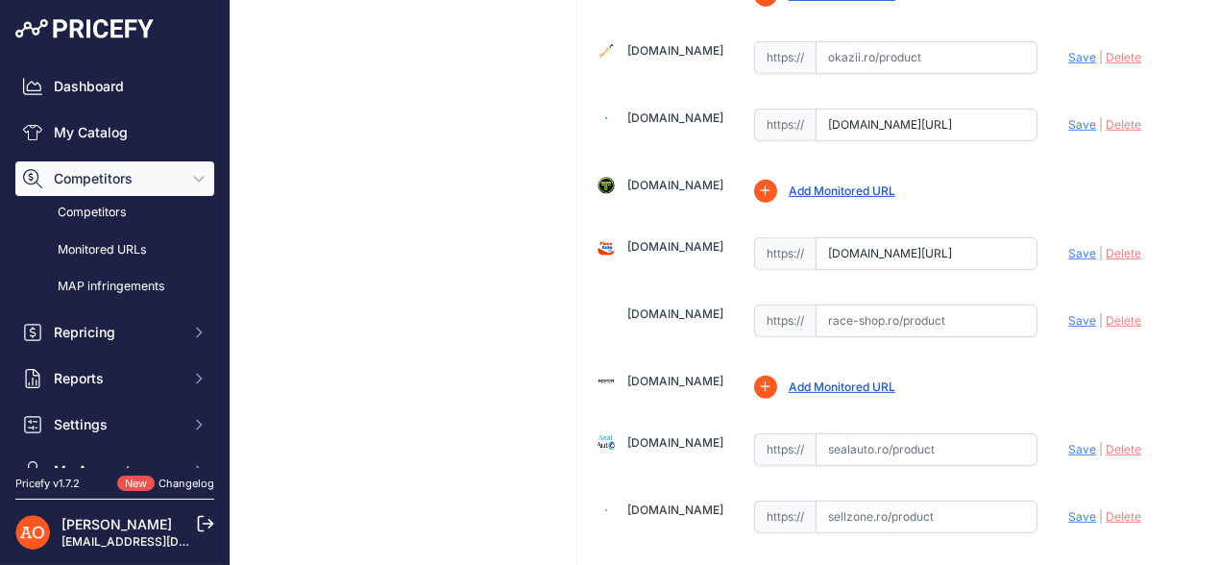
click at [1123, 117] on span "Delete" at bounding box center [1124, 124] width 36 height 14
click at [1114, 246] on span "Delete" at bounding box center [1124, 253] width 36 height 14
click at [661, 435] on link "[DOMAIN_NAME]" at bounding box center [675, 442] width 96 height 14
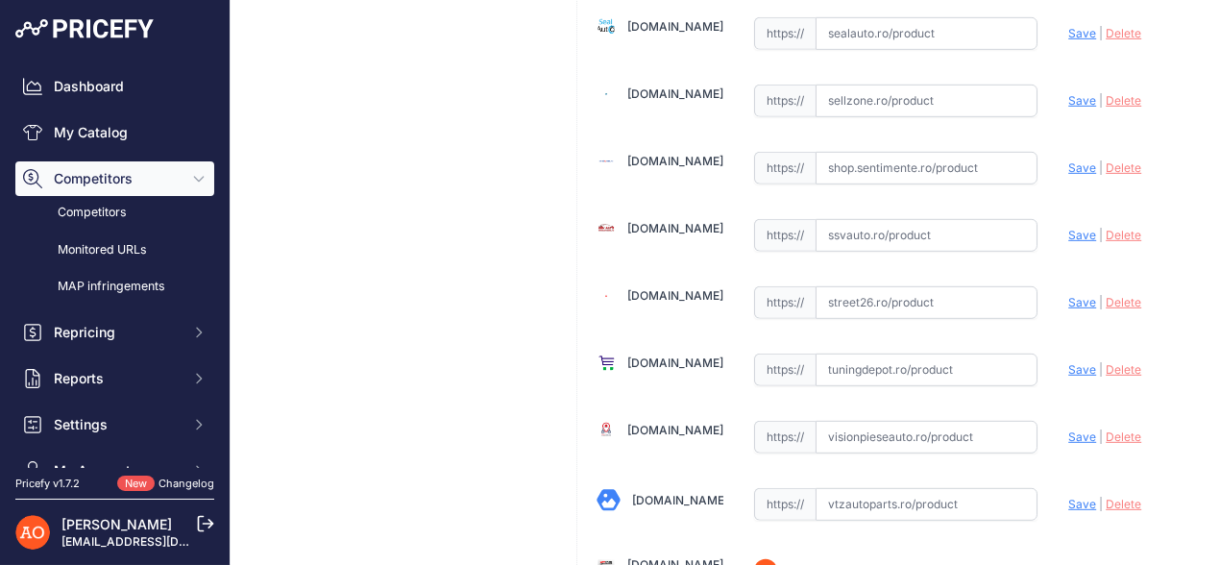
scroll to position [2306, 0]
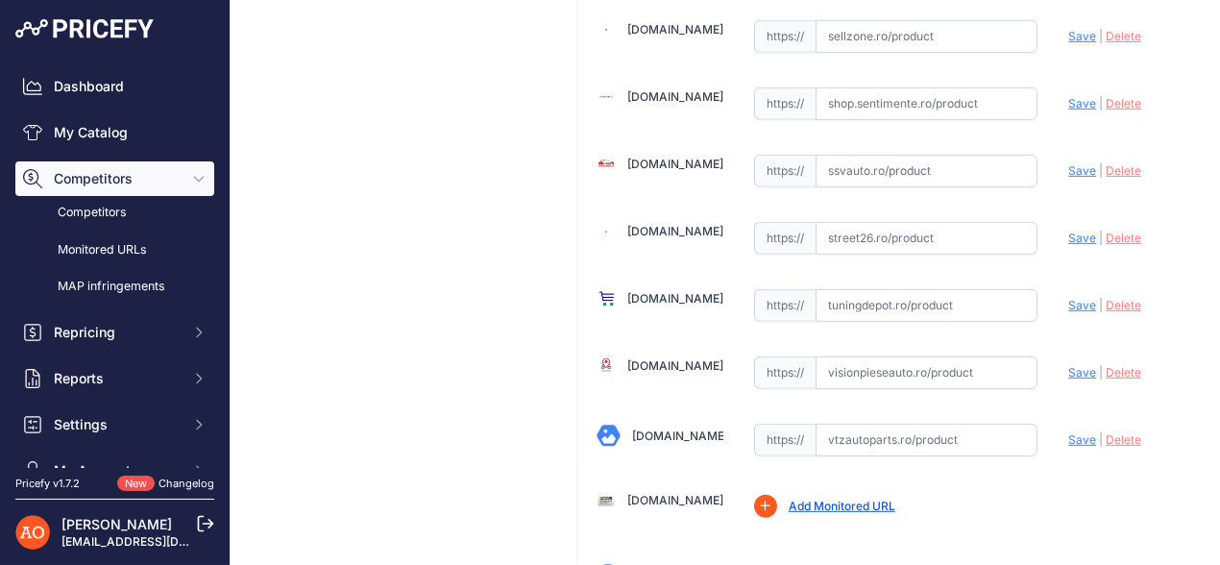
click at [681, 291] on link "[DOMAIN_NAME]" at bounding box center [675, 298] width 96 height 14
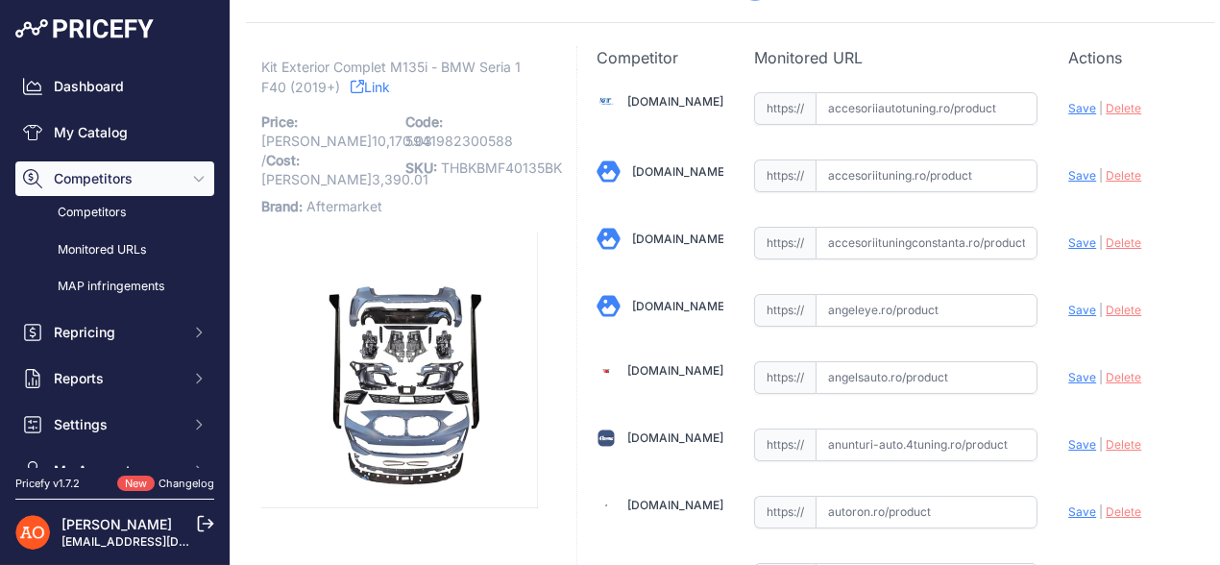
scroll to position [0, 0]
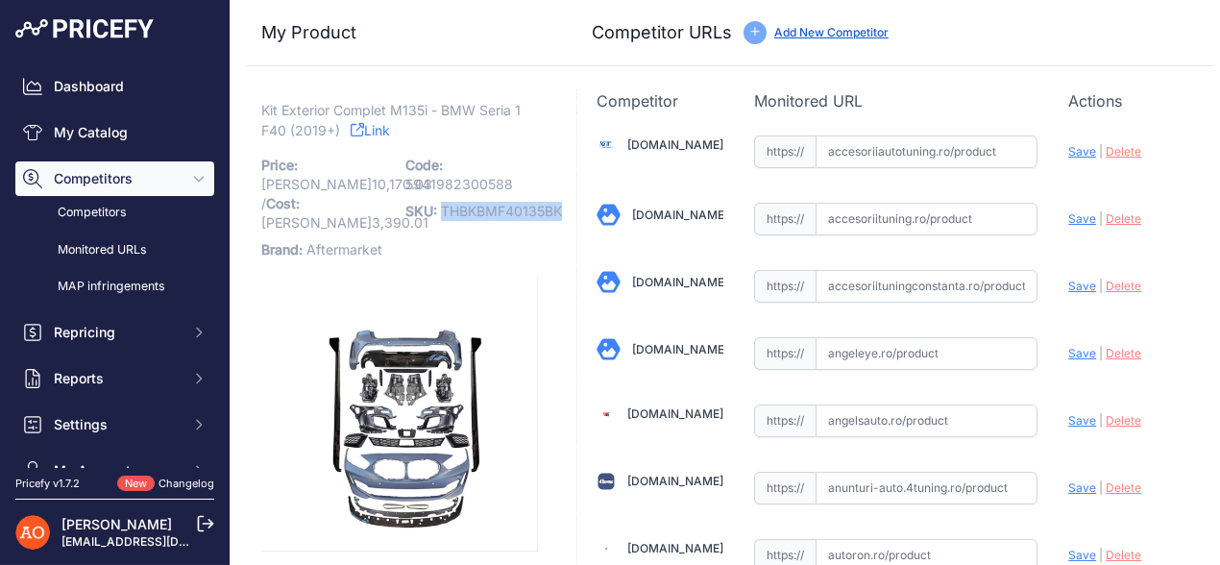
drag, startPoint x: 438, startPoint y: 209, endPoint x: 559, endPoint y: 214, distance: 121.2
click at [559, 214] on span "THBKBMF40135BK" at bounding box center [501, 211] width 121 height 16
copy span "THBKBMF40135BK"
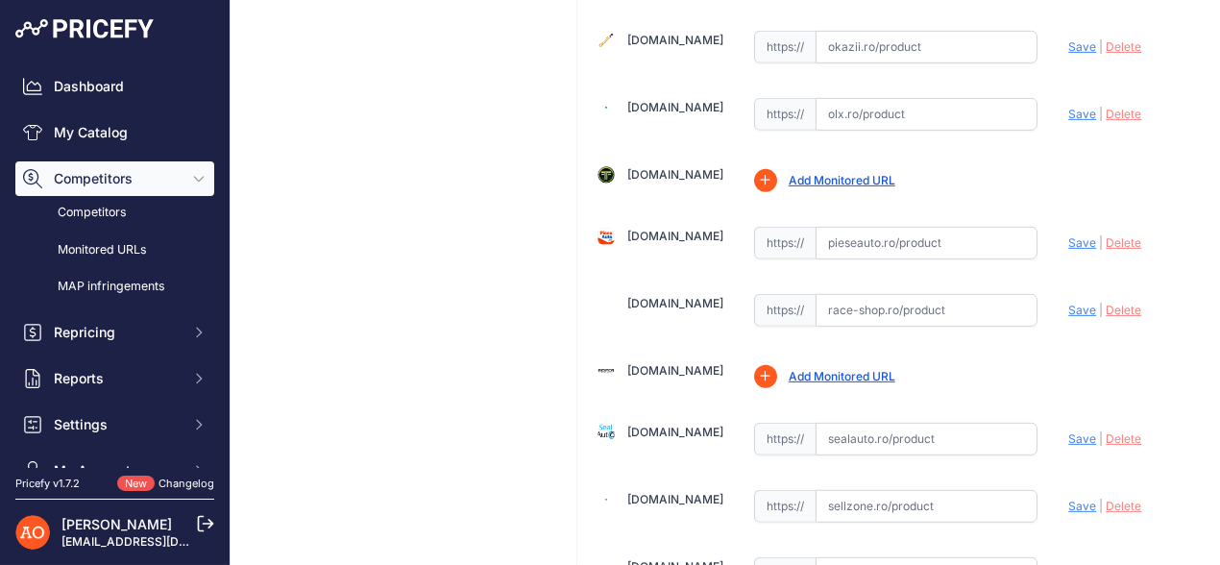
scroll to position [1802, 0]
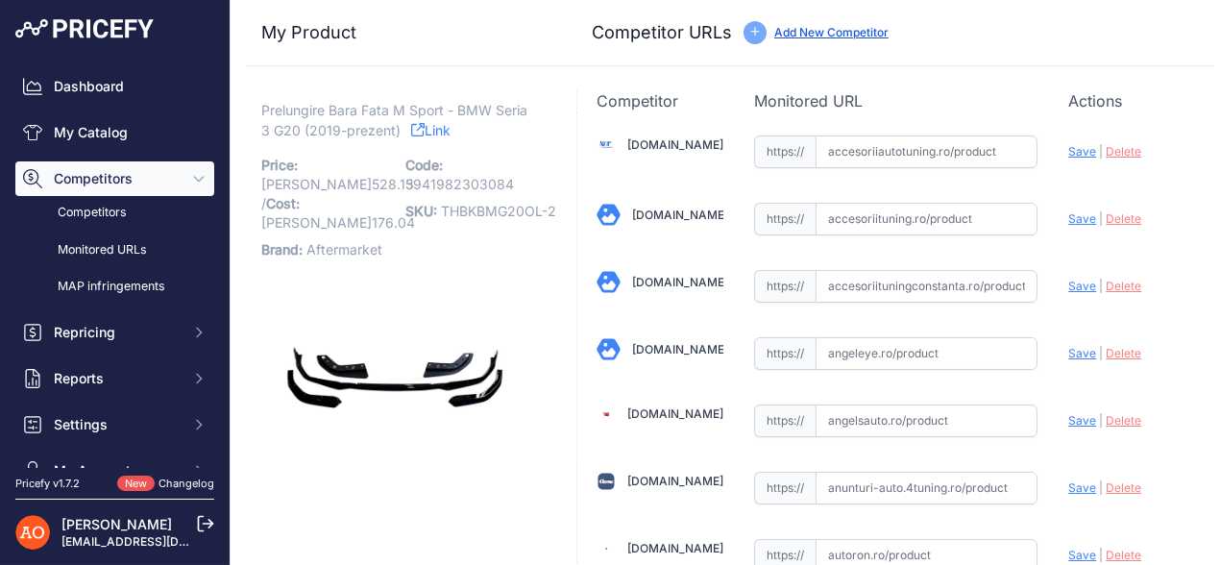
click at [421, 129] on icon at bounding box center [417, 129] width 13 height 13
click at [656, 137] on link "Accesoriiautotuning.ro" at bounding box center [675, 144] width 96 height 14
click at [647, 275] on link "Accesoriituningconstanta.ro" at bounding box center [680, 282] width 96 height 14
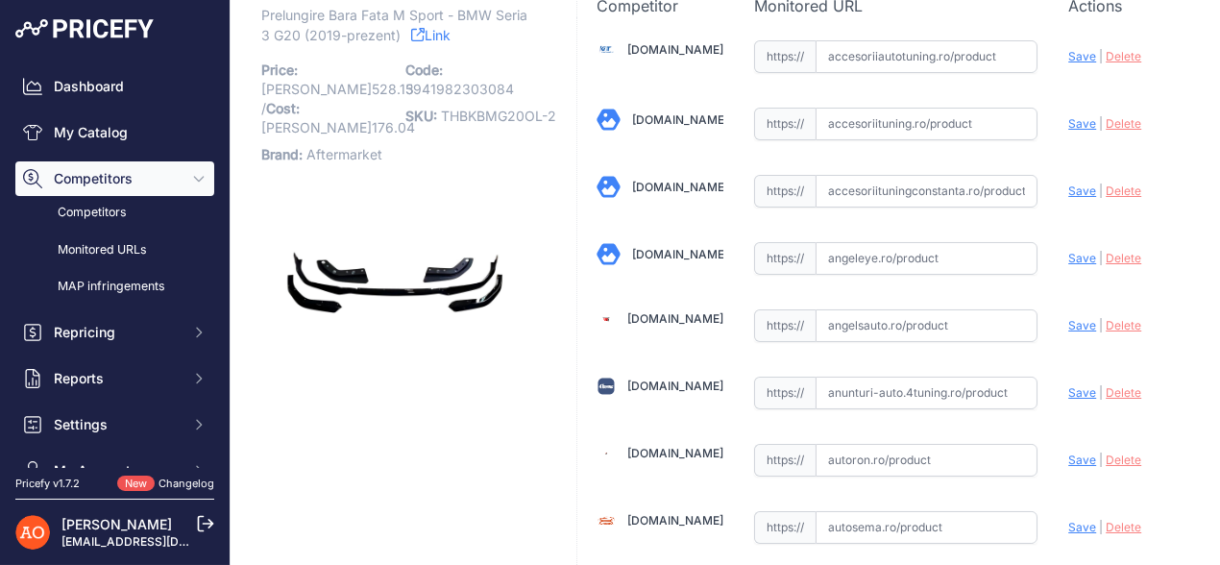
click at [659, 247] on link "Angeleye.ro" at bounding box center [680, 254] width 96 height 14
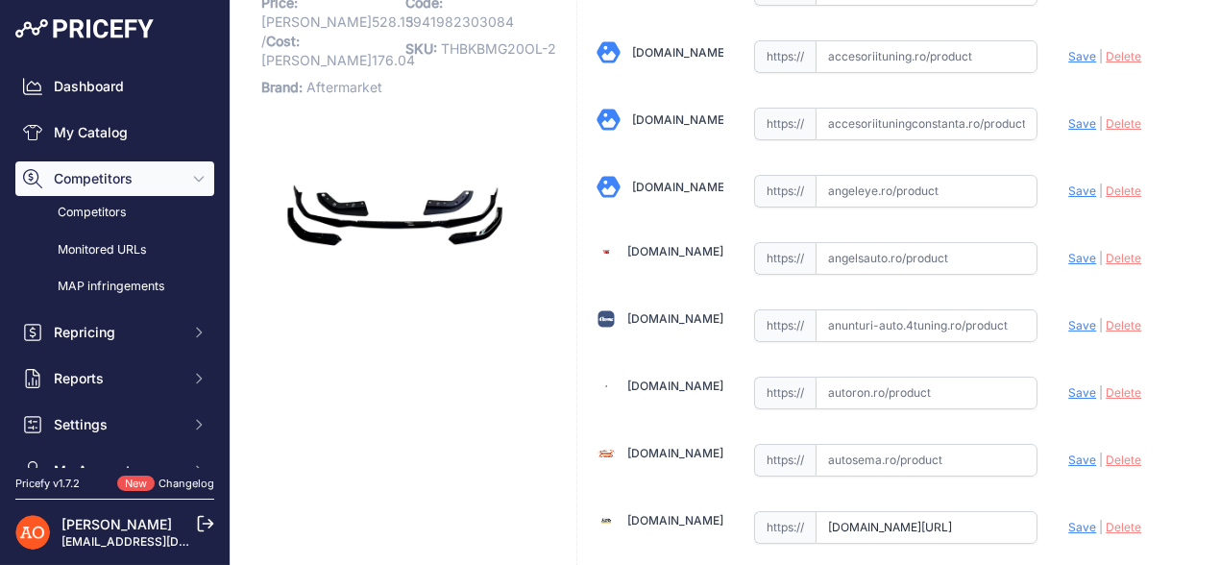
scroll to position [192, 0]
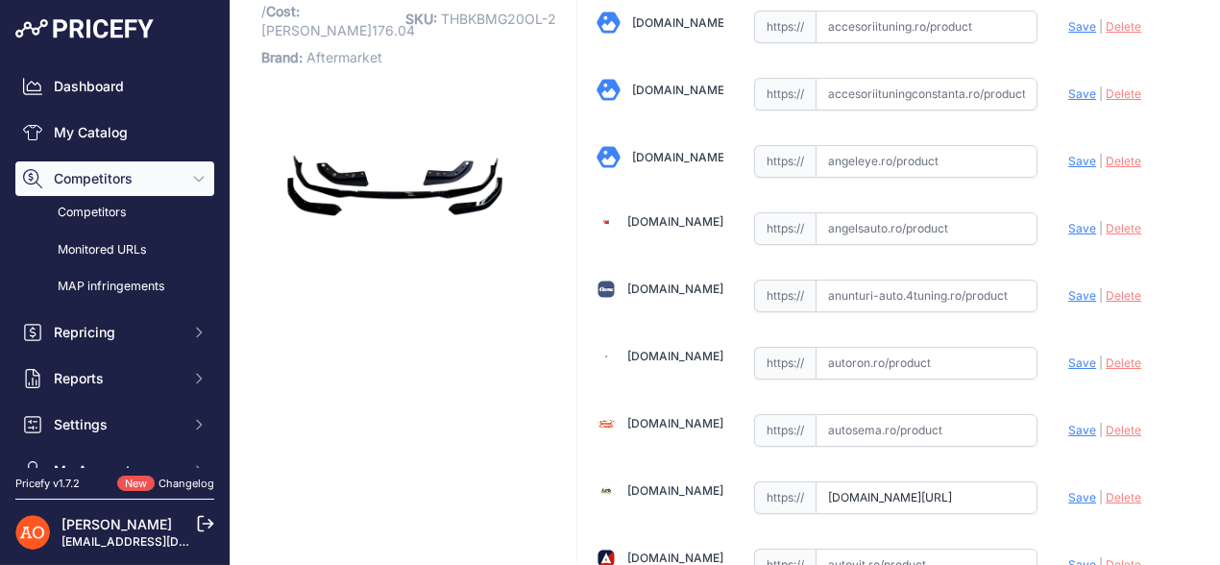
click at [670, 220] on link "Angelsauto.ro" at bounding box center [675, 221] width 96 height 14
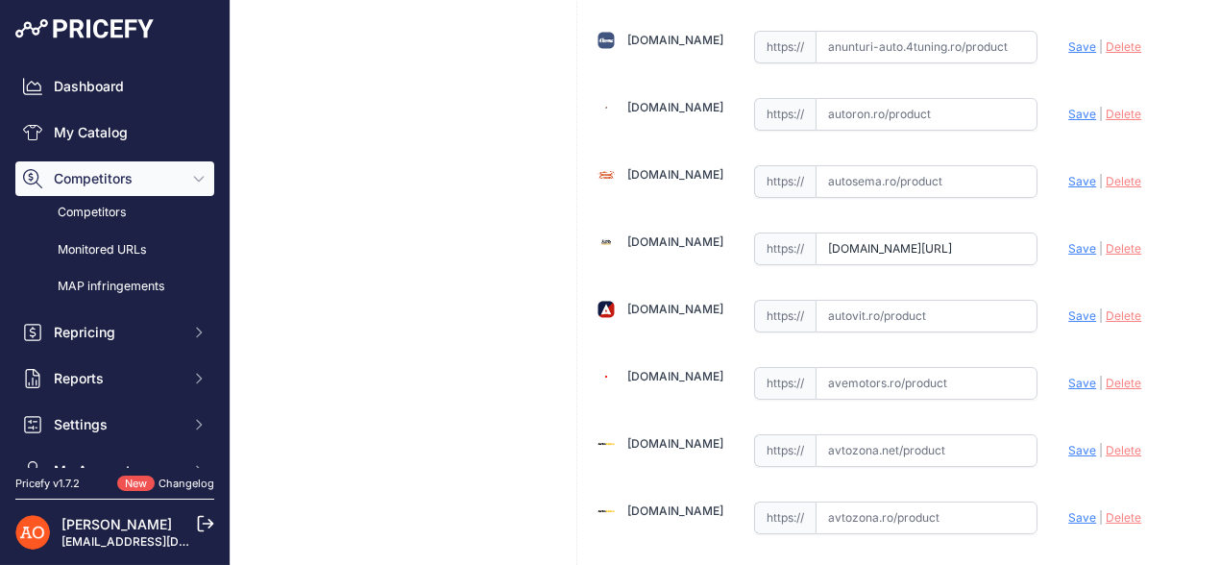
scroll to position [479, 0]
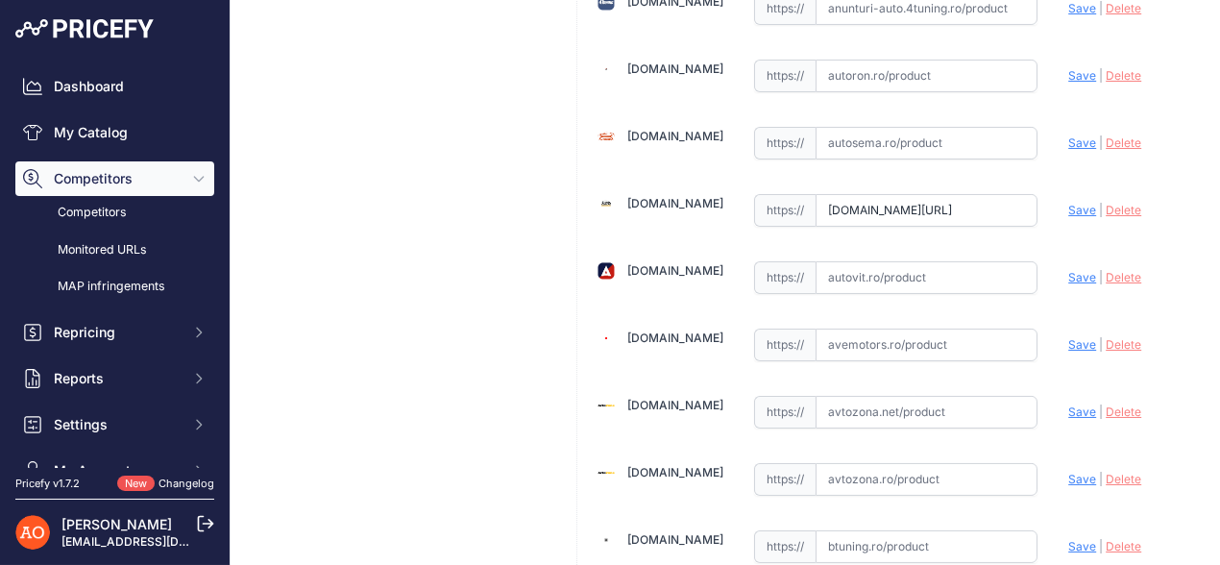
click at [907, 209] on input "autotuningeurope.com/products/front-bumper-spoiler-lip-suitable-for-bmw-3-serie…" at bounding box center [927, 210] width 223 height 33
click at [1075, 204] on span "Save" at bounding box center [1082, 210] width 28 height 14
type input "https://autotuningeurope.com/products/front-bumper-spoiler-lip-suitable-for-bmw…"
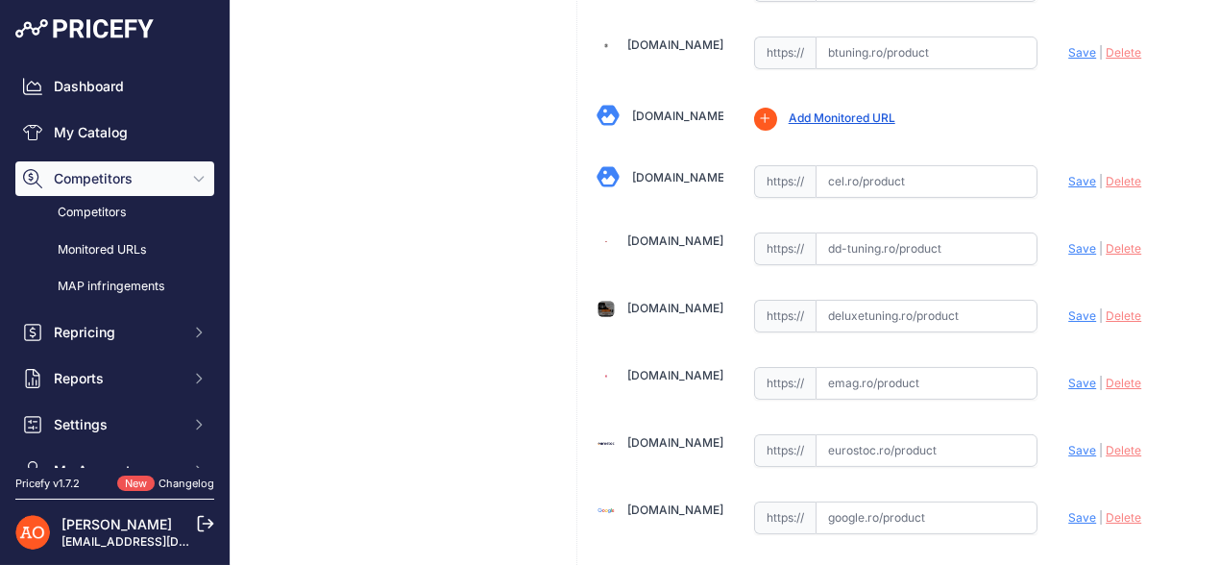
scroll to position [1004, 0]
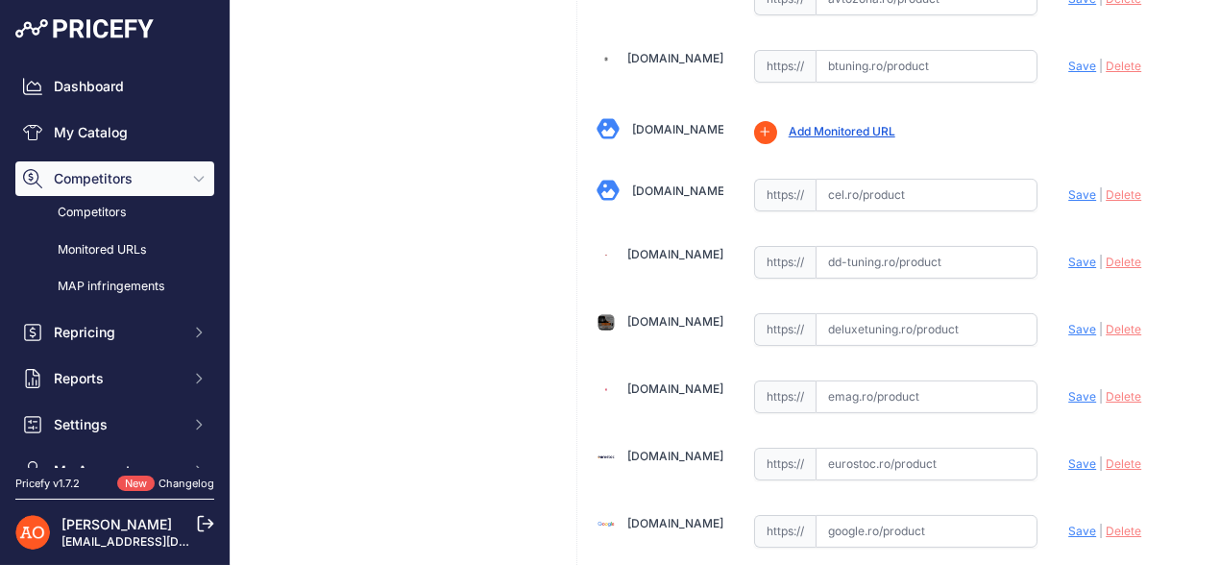
click at [680, 314] on link "[DOMAIN_NAME]" at bounding box center [675, 321] width 96 height 14
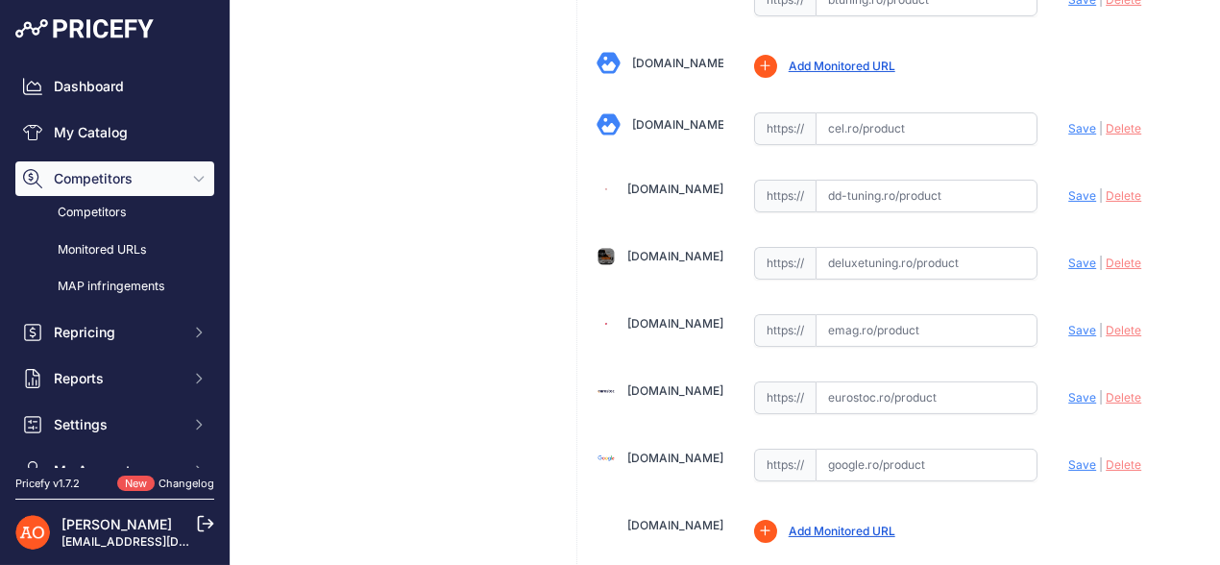
scroll to position [1057, 0]
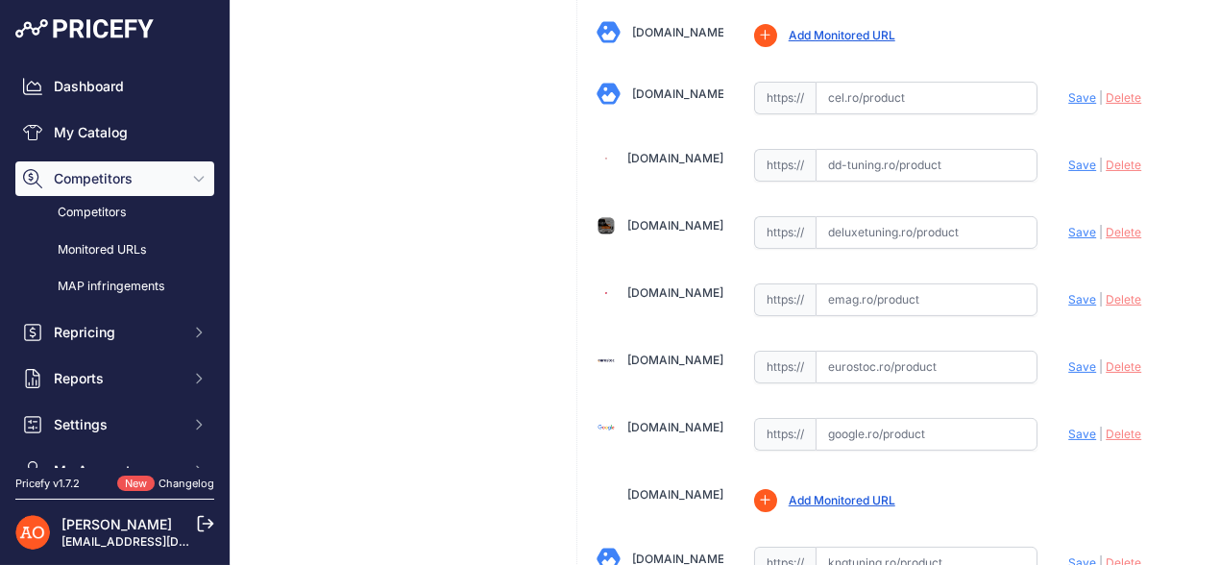
click at [850, 233] on input "text" at bounding box center [927, 232] width 223 height 33
paste input "https://www.deluxetuning.ro/cumpara/prelungire-bara-fata-compatibil-cu-bmw-seri…"
click at [1068, 225] on span "Save" at bounding box center [1082, 232] width 28 height 14
type input "https://www.deluxetuning.ro/cumpara/prelungire-bara-fata-compatibil-cu-bmw-seri…"
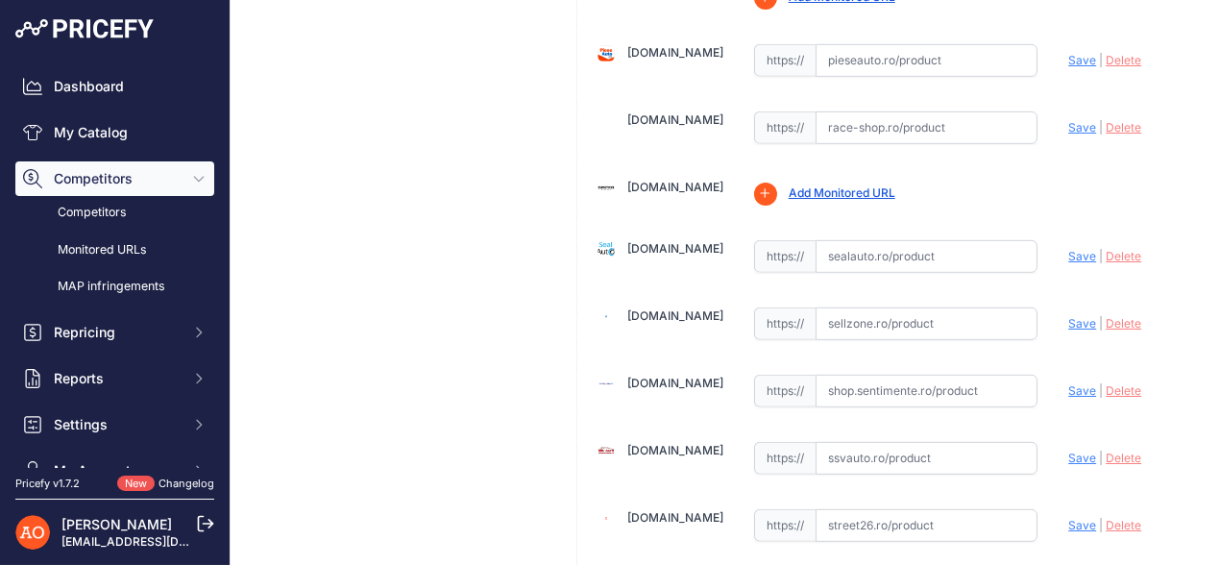
scroll to position [2017, 0]
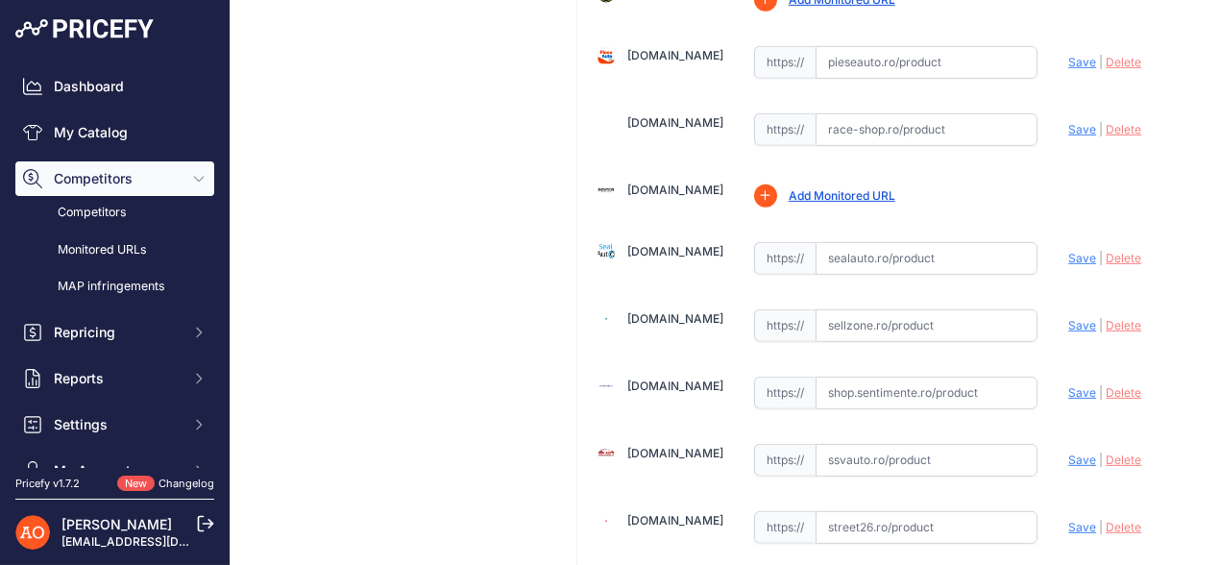
click at [661, 244] on link "[DOMAIN_NAME]" at bounding box center [675, 251] width 96 height 14
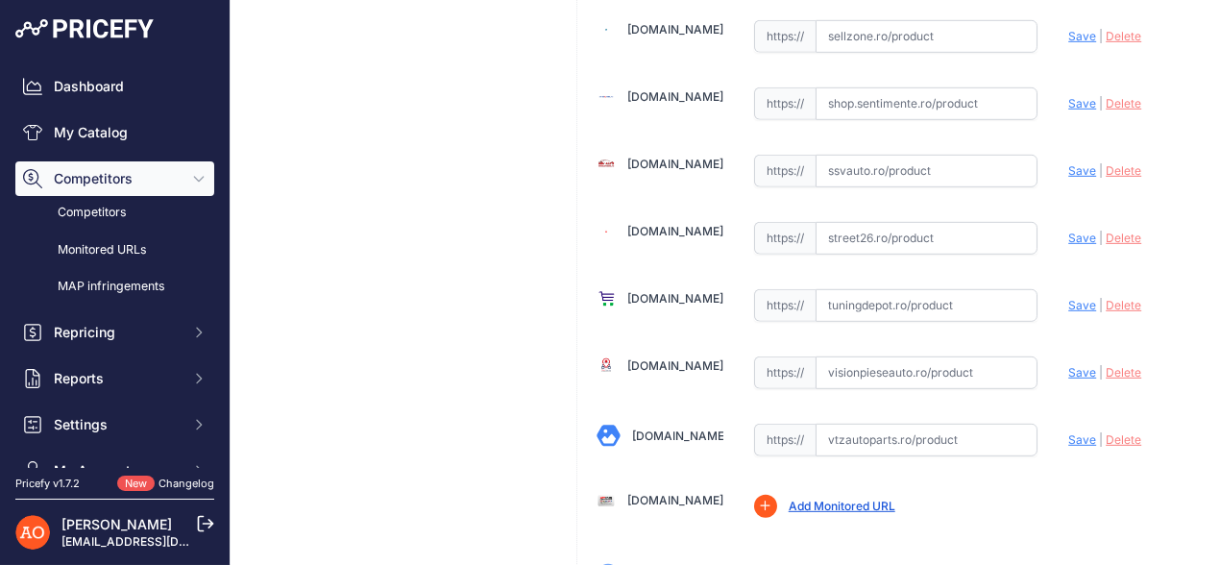
click at [655, 224] on link "[DOMAIN_NAME]" at bounding box center [675, 231] width 96 height 14
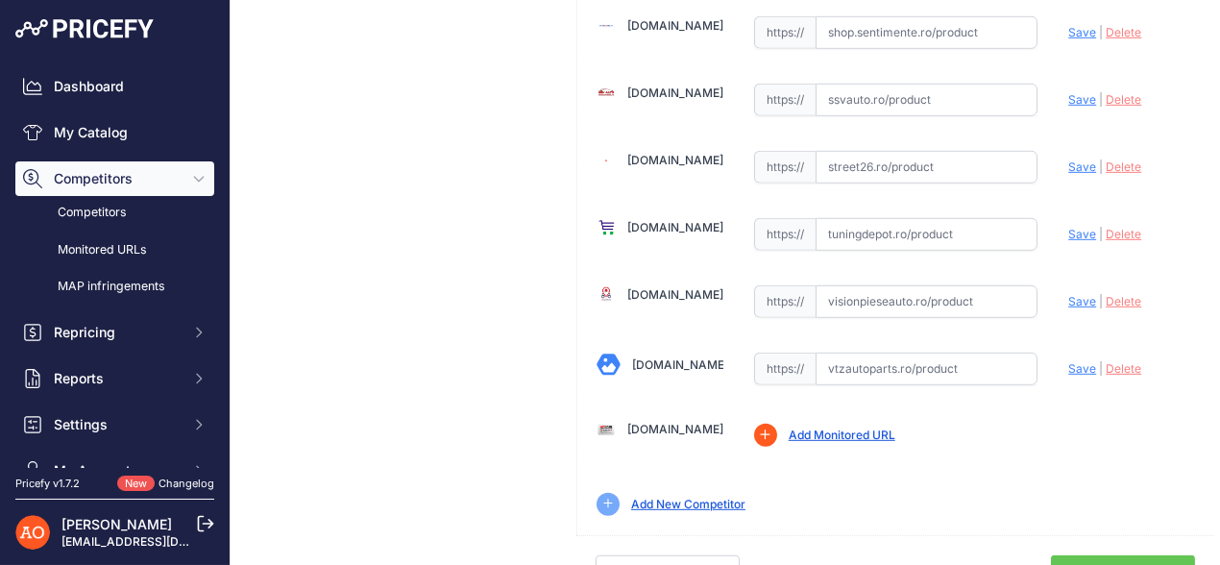
scroll to position [2378, 0]
click at [1138, 554] on link "Done" at bounding box center [1123, 572] width 144 height 37
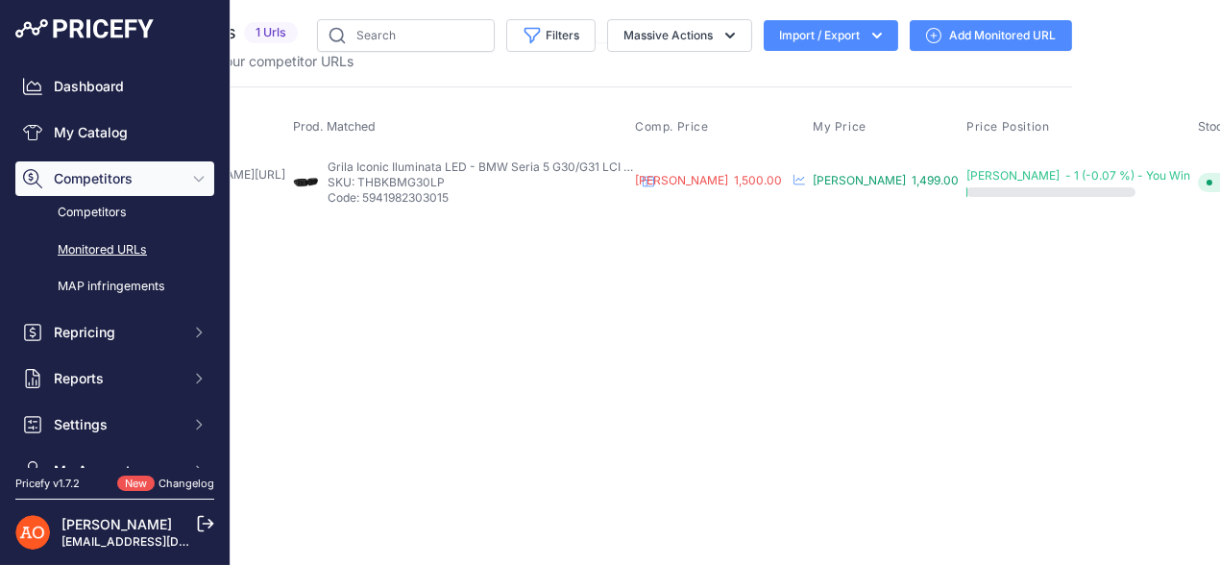
scroll to position [0, 206]
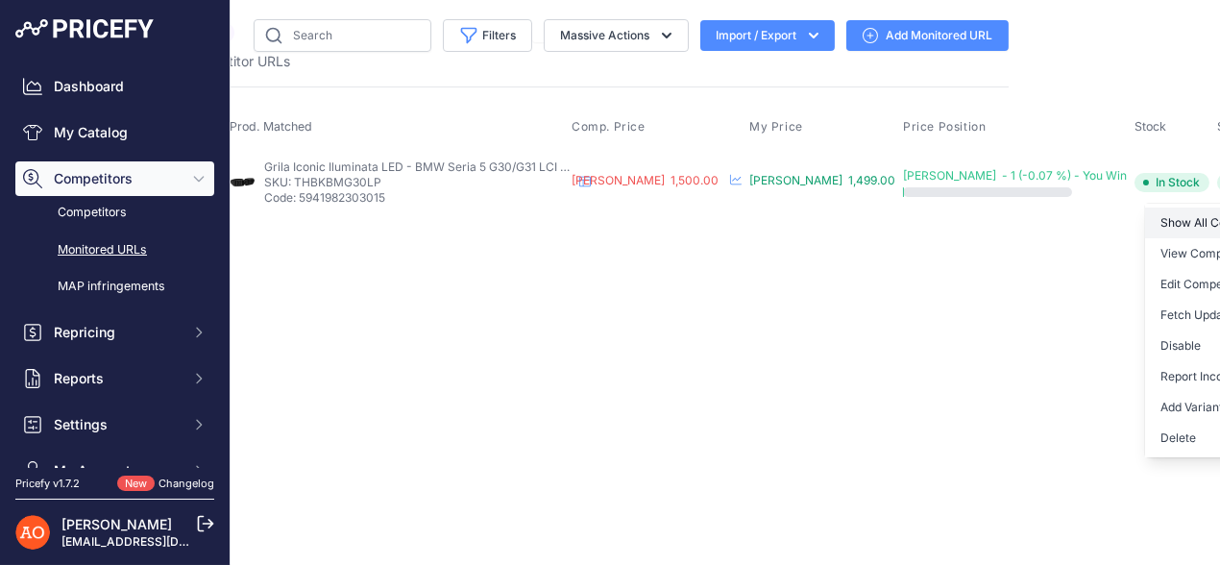
click at [1145, 229] on link "Show All Competitors URLs" at bounding box center [1243, 223] width 196 height 31
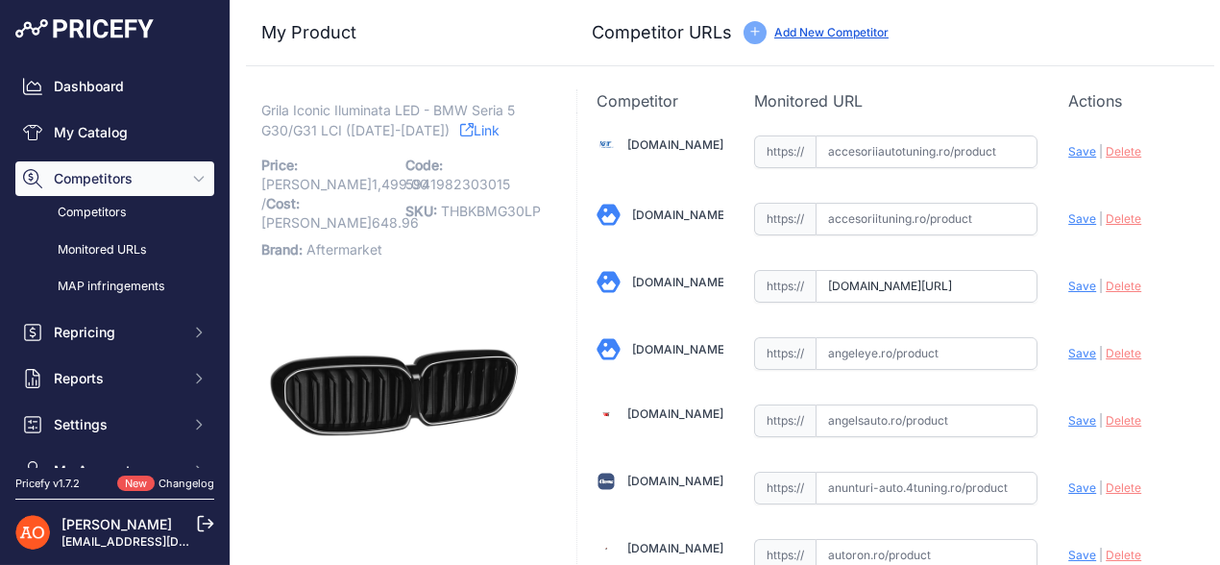
click at [1068, 285] on span "Save" at bounding box center [1082, 286] width 28 height 14
type input "[URL][DOMAIN_NAME]"
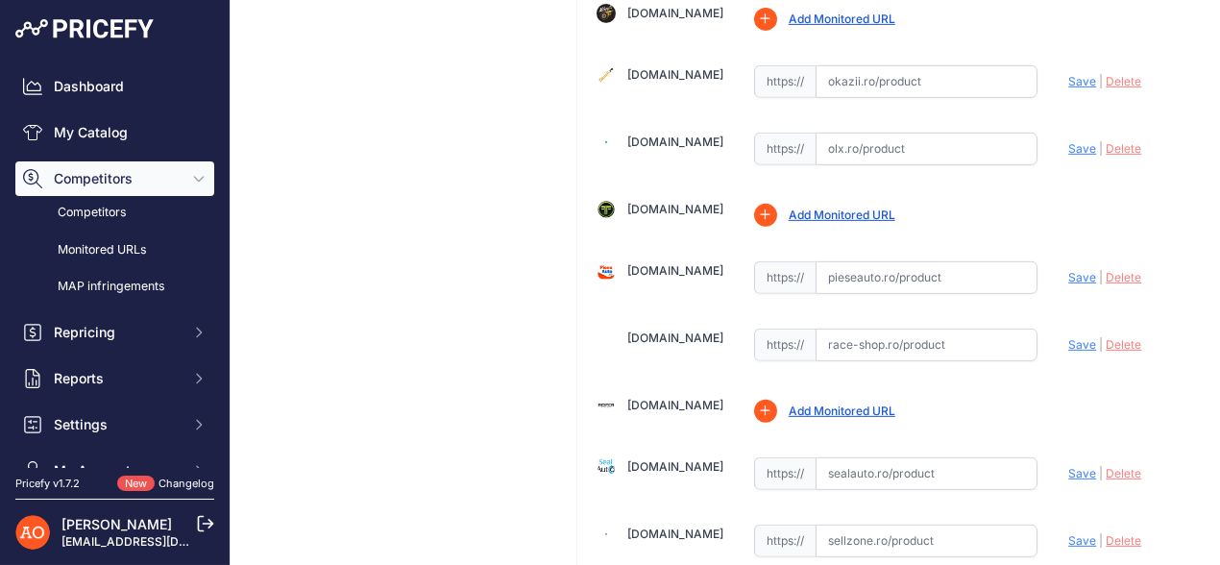
scroll to position [2090, 0]
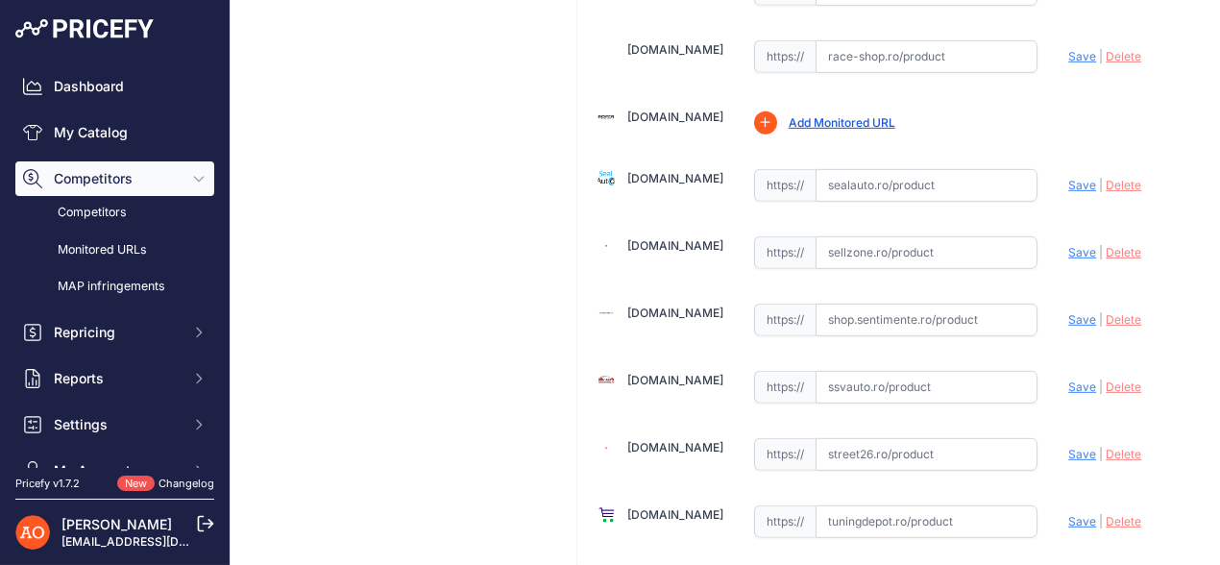
click at [661, 171] on link "[DOMAIN_NAME]" at bounding box center [675, 178] width 96 height 14
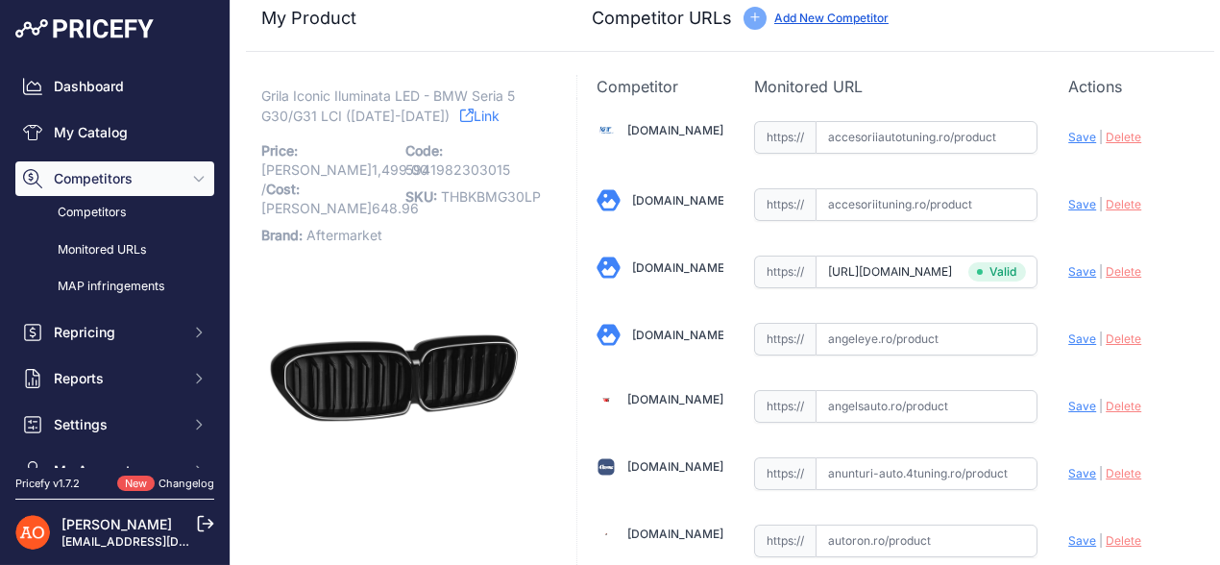
scroll to position [0, 0]
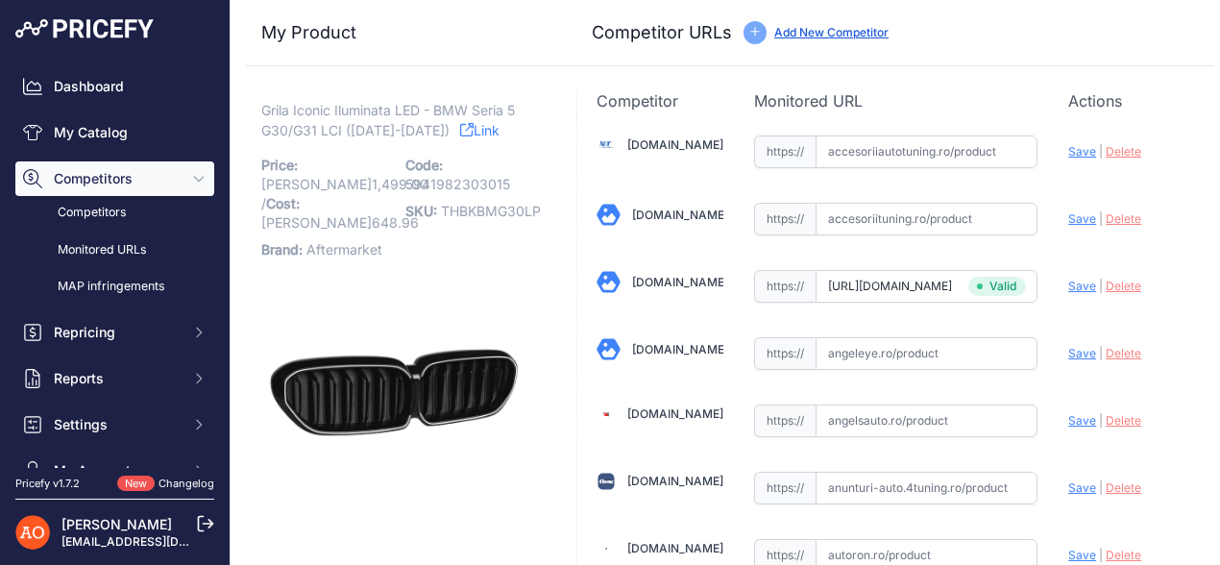
click at [460, 137] on link "Link" at bounding box center [479, 130] width 39 height 24
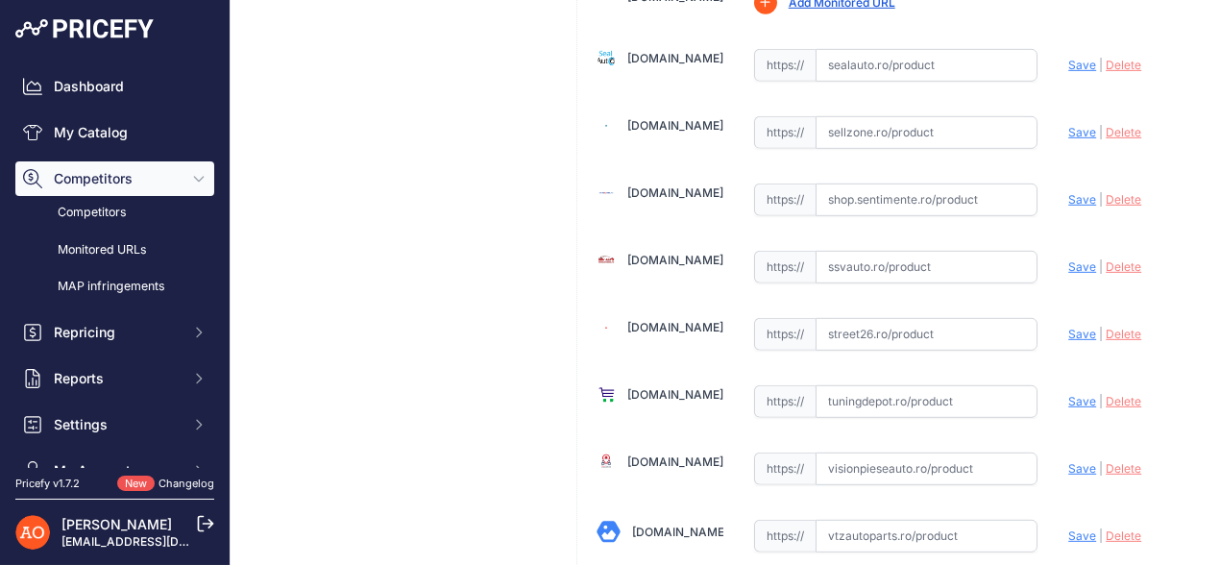
scroll to position [2378, 0]
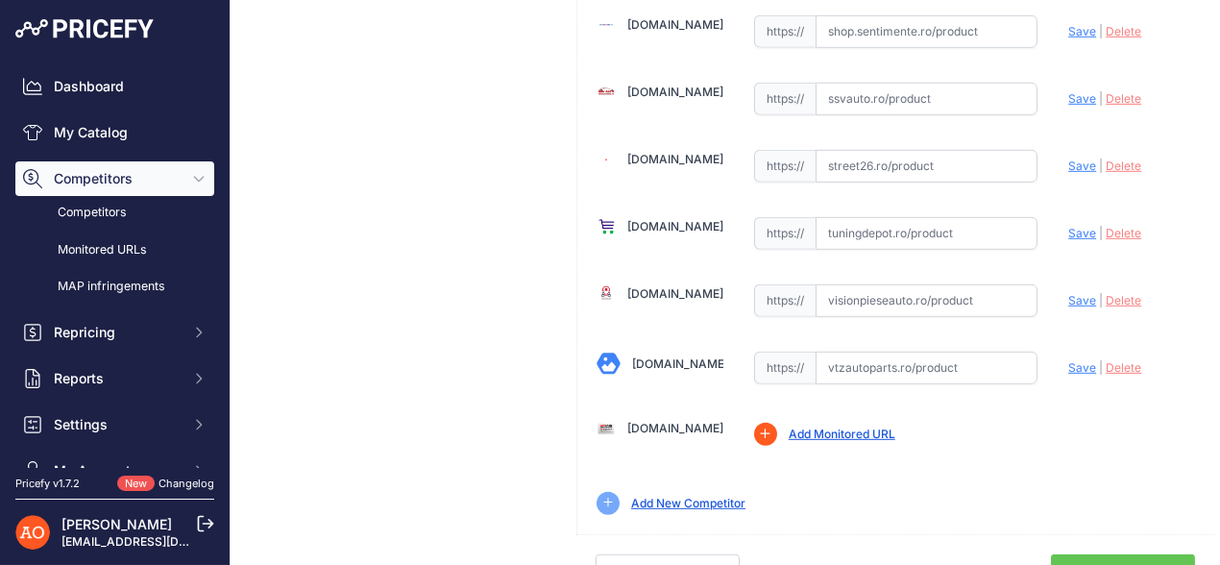
click at [1138, 554] on link "Done" at bounding box center [1123, 572] width 144 height 37
